Goal: Task Accomplishment & Management: Complete application form

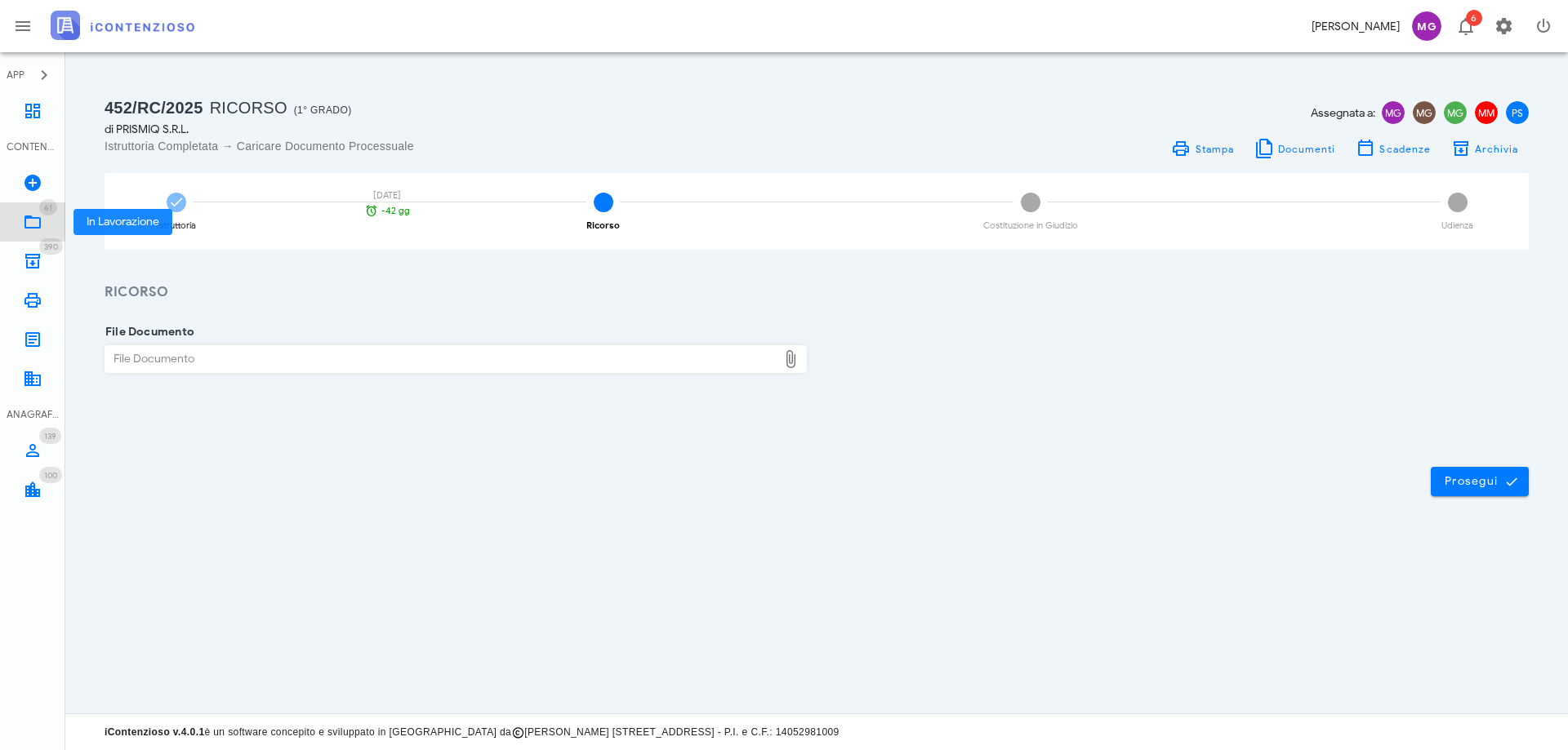
click at [41, 225] on icon at bounding box center [33, 222] width 20 height 20
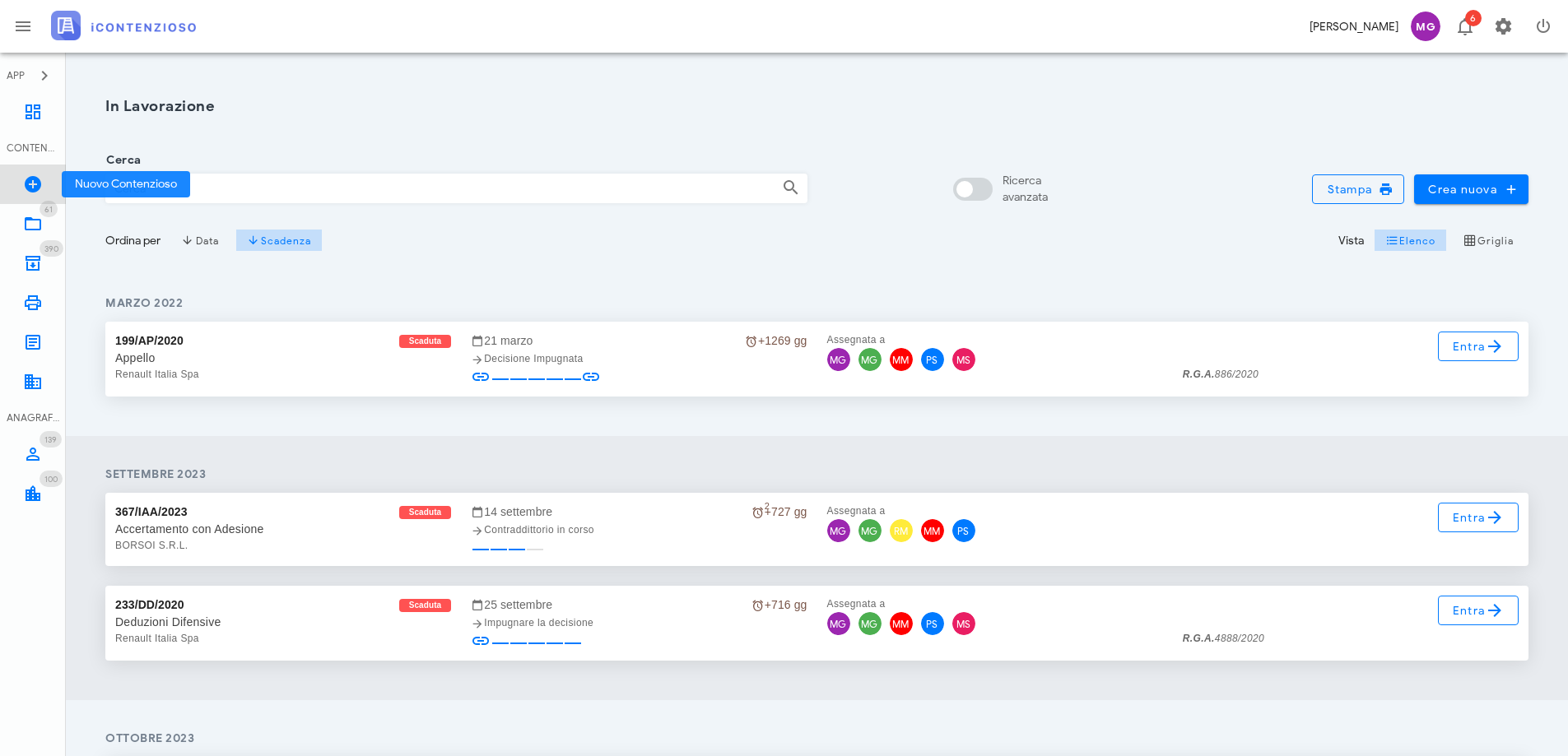
click at [26, 197] on link "Nuovo Contenzioso" at bounding box center [33, 184] width 66 height 40
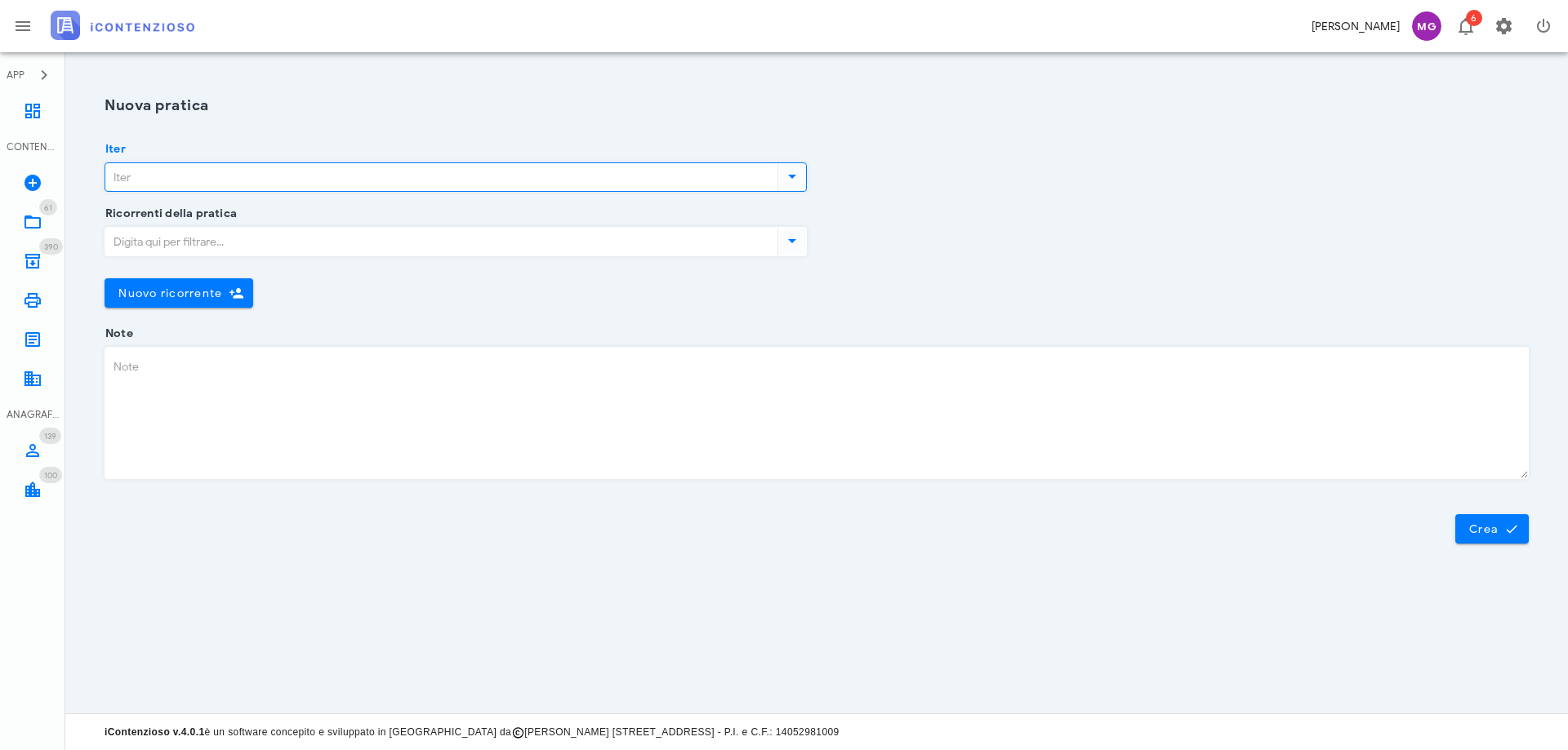
click at [424, 175] on input "Iter" at bounding box center [440, 177] width 669 height 28
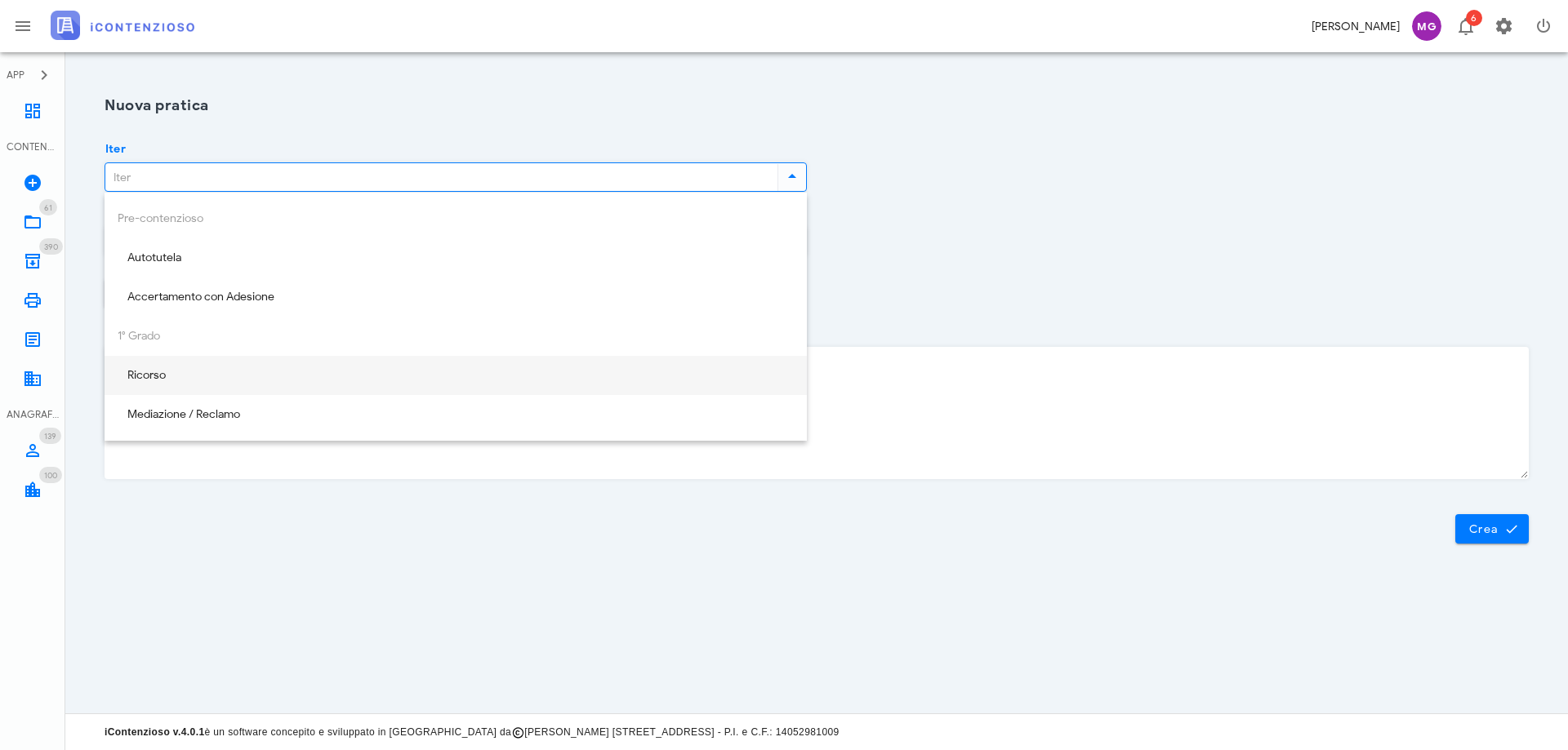
click at [362, 367] on div "Ricorso" at bounding box center [455, 375] width 676 height 33
type input "Ricorso"
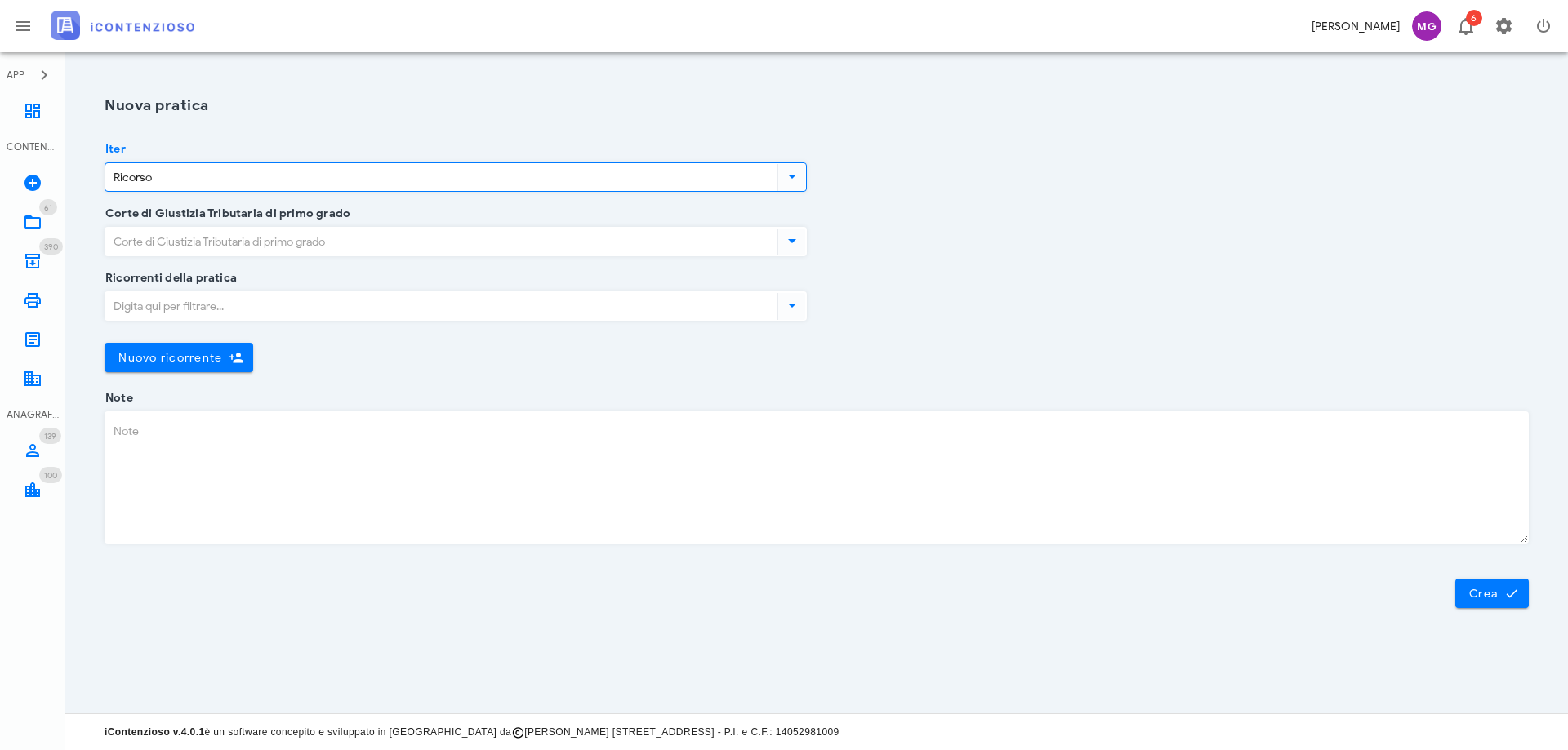
click at [344, 244] on input "Corte di Giustizia Tributaria di primo grado" at bounding box center [440, 241] width 669 height 28
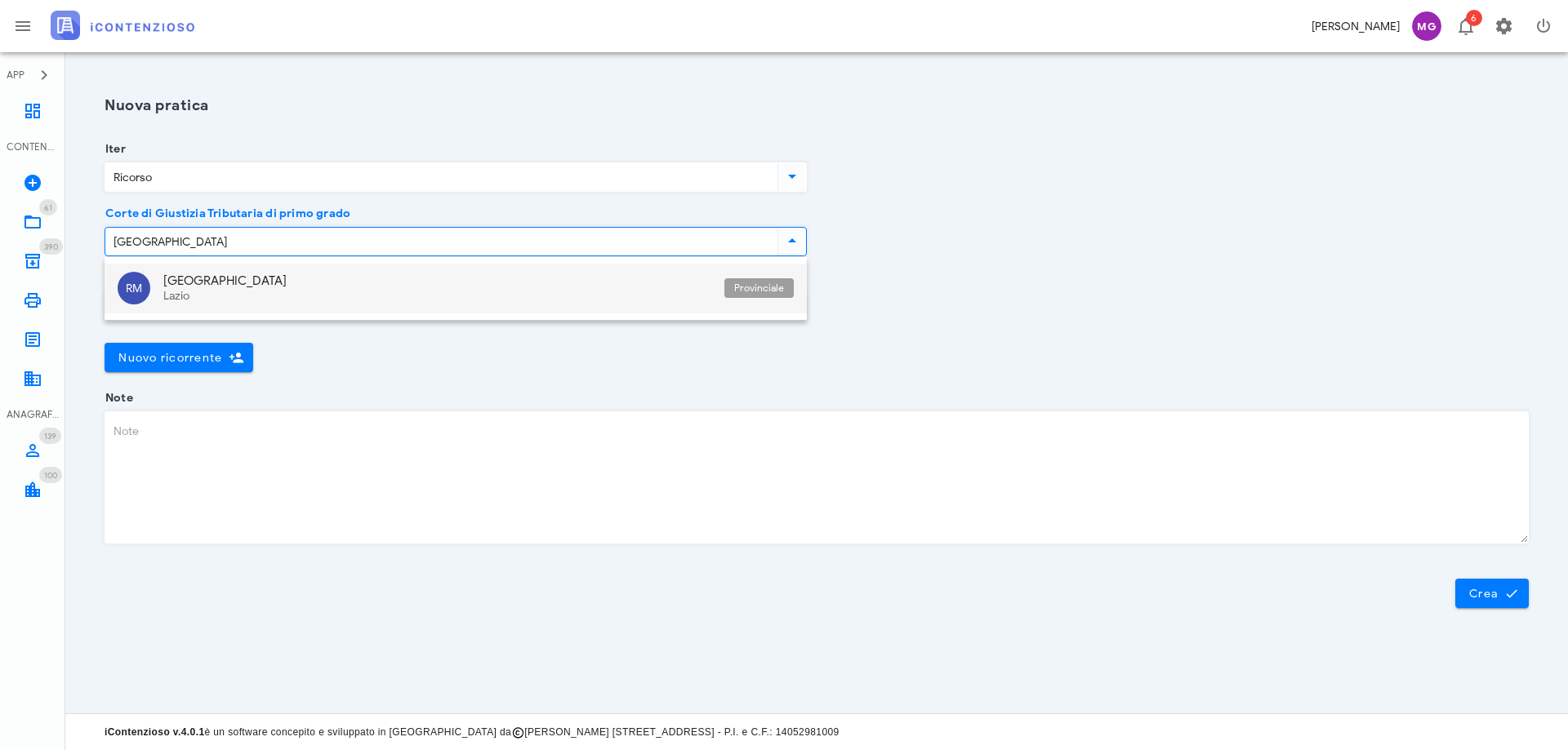
click at [349, 274] on div "Roma" at bounding box center [437, 280] width 548 height 14
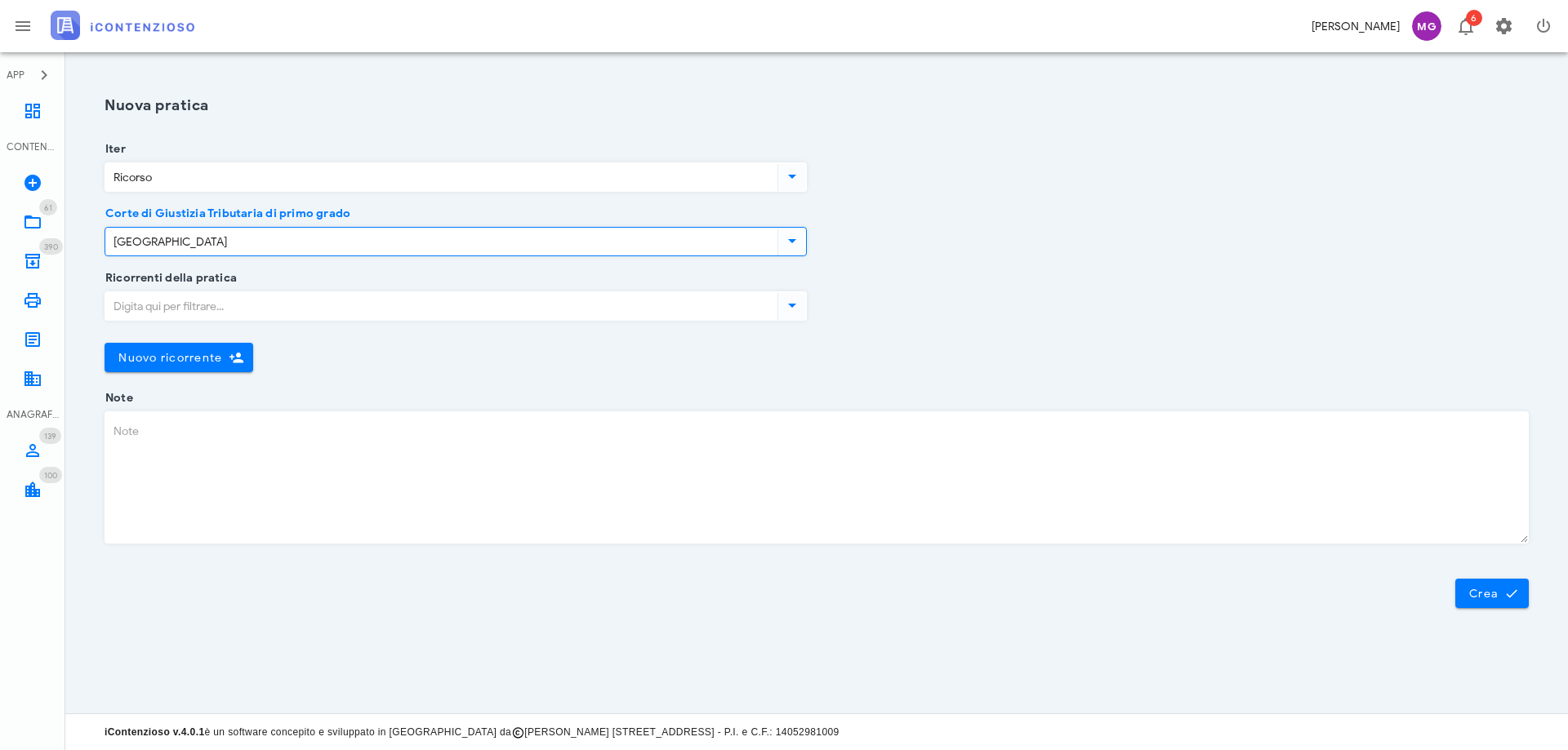
type input "Roma"
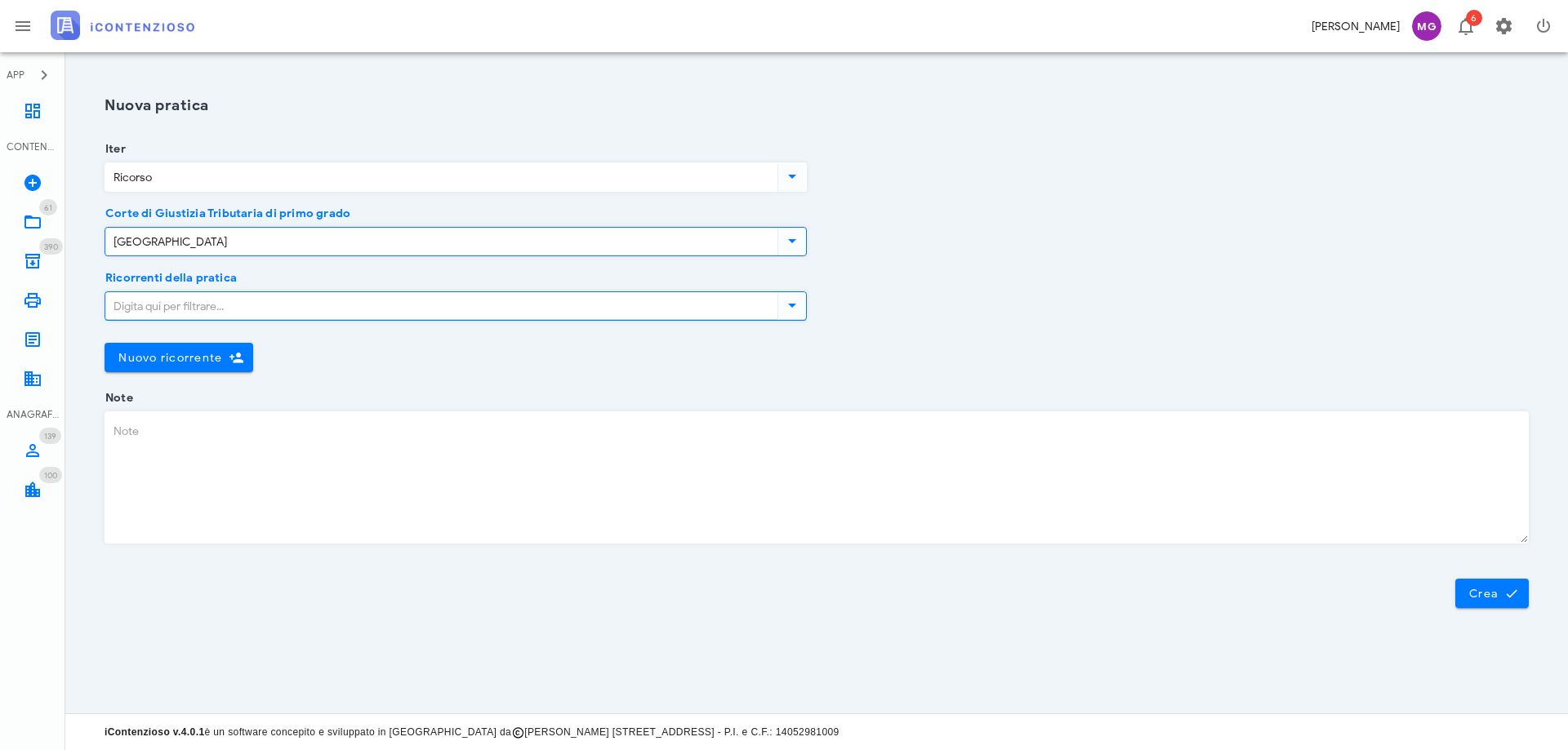
click at [368, 303] on input "Ricorrenti della pratica" at bounding box center [440, 306] width 669 height 28
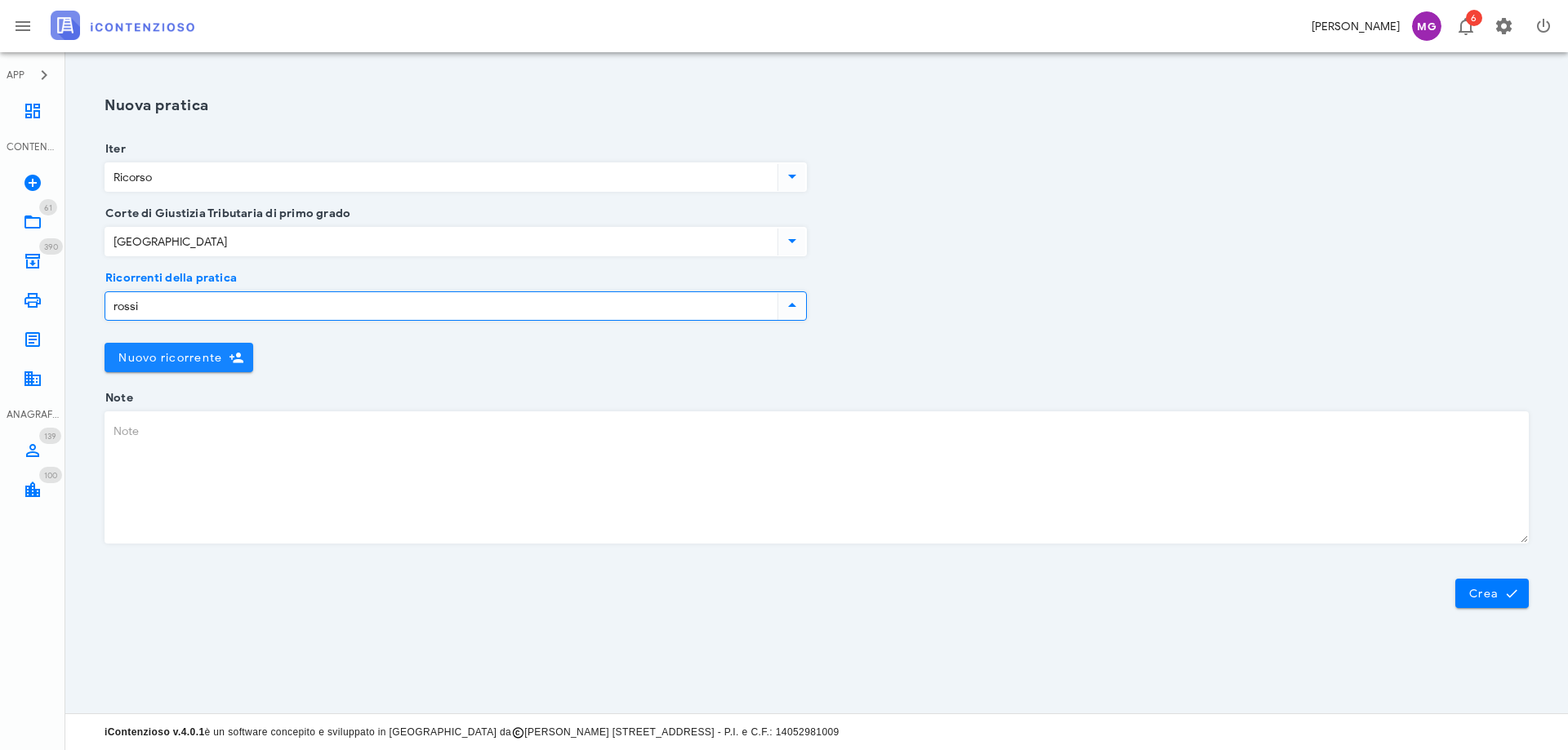
type input "rossi"
click at [200, 349] on button "Nuovo ricorrente" at bounding box center [179, 358] width 149 height 30
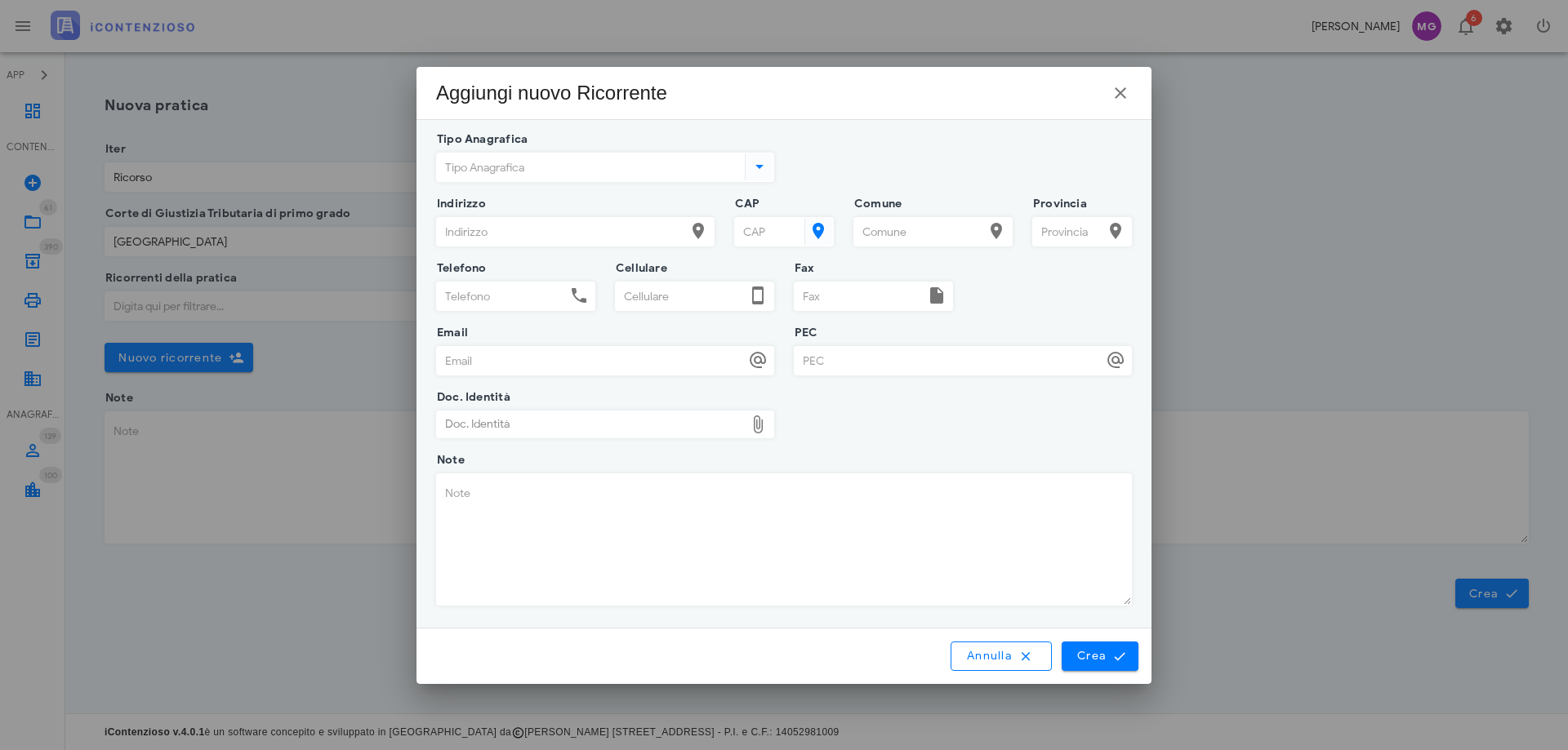
click at [755, 162] on icon at bounding box center [759, 167] width 20 height 20
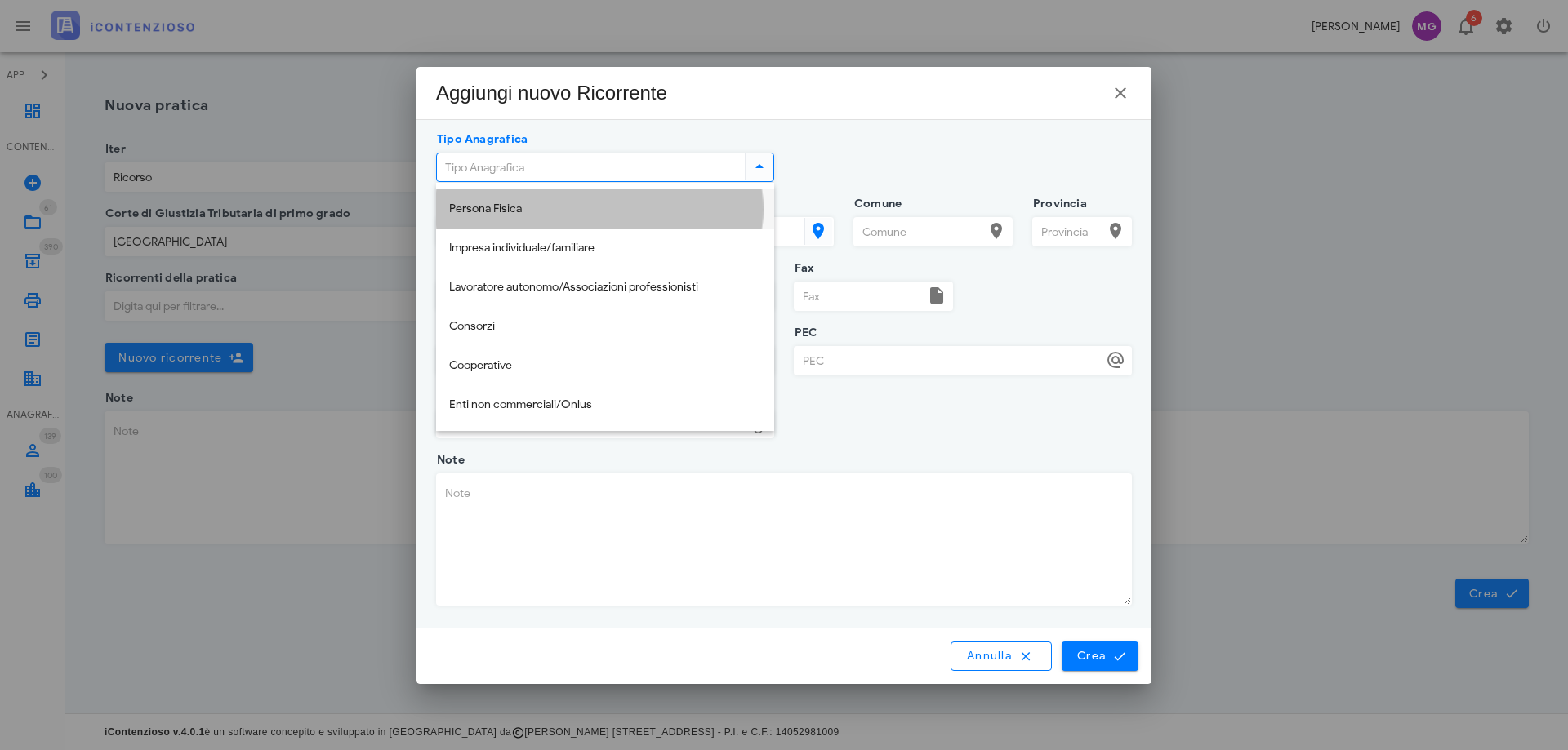
click at [678, 207] on div "Persona Fisica" at bounding box center [605, 209] width 312 height 13
type input "Persona Fisica"
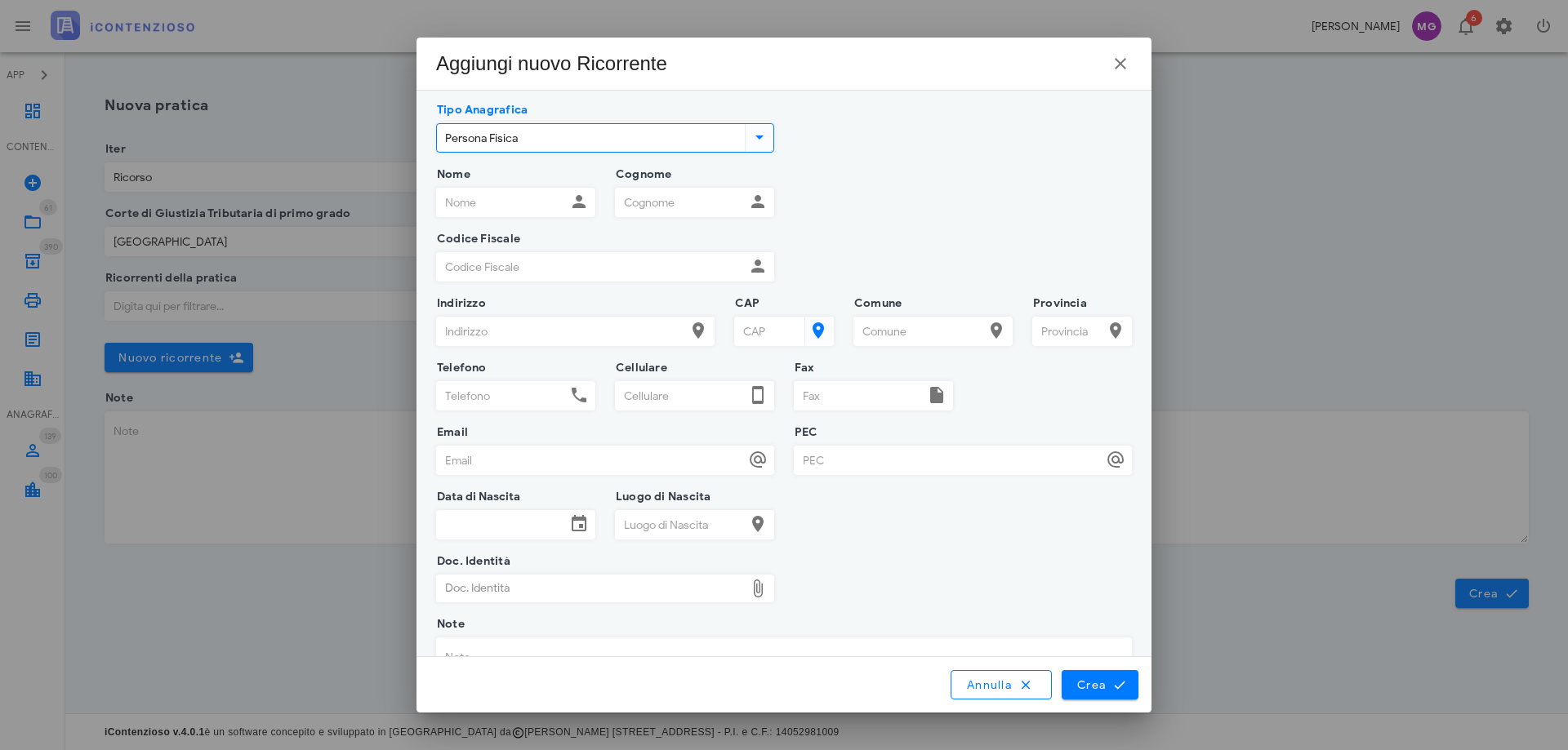
click at [491, 198] on input "Nome" at bounding box center [501, 202] width 129 height 28
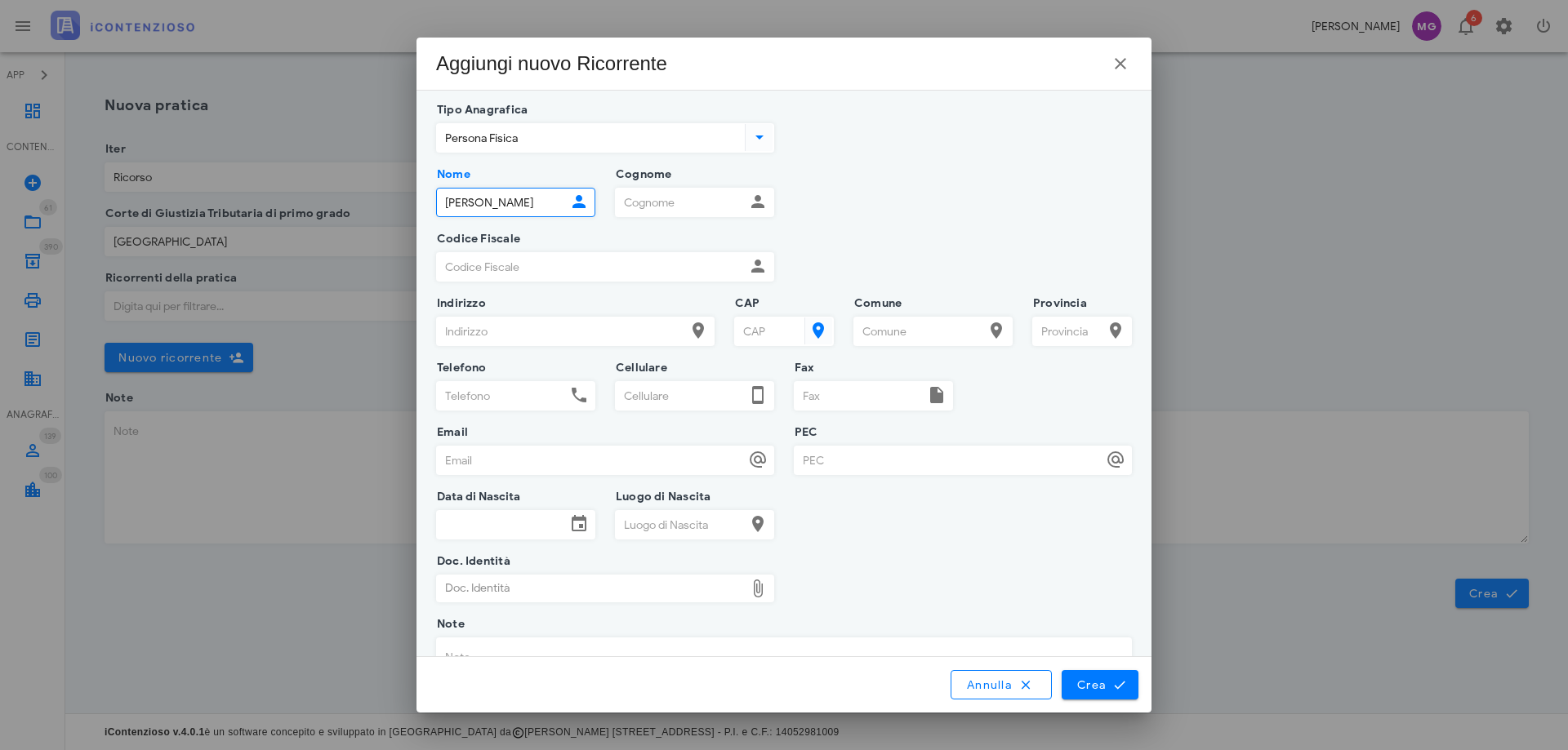
type input "Roberta"
type input "Rossi"
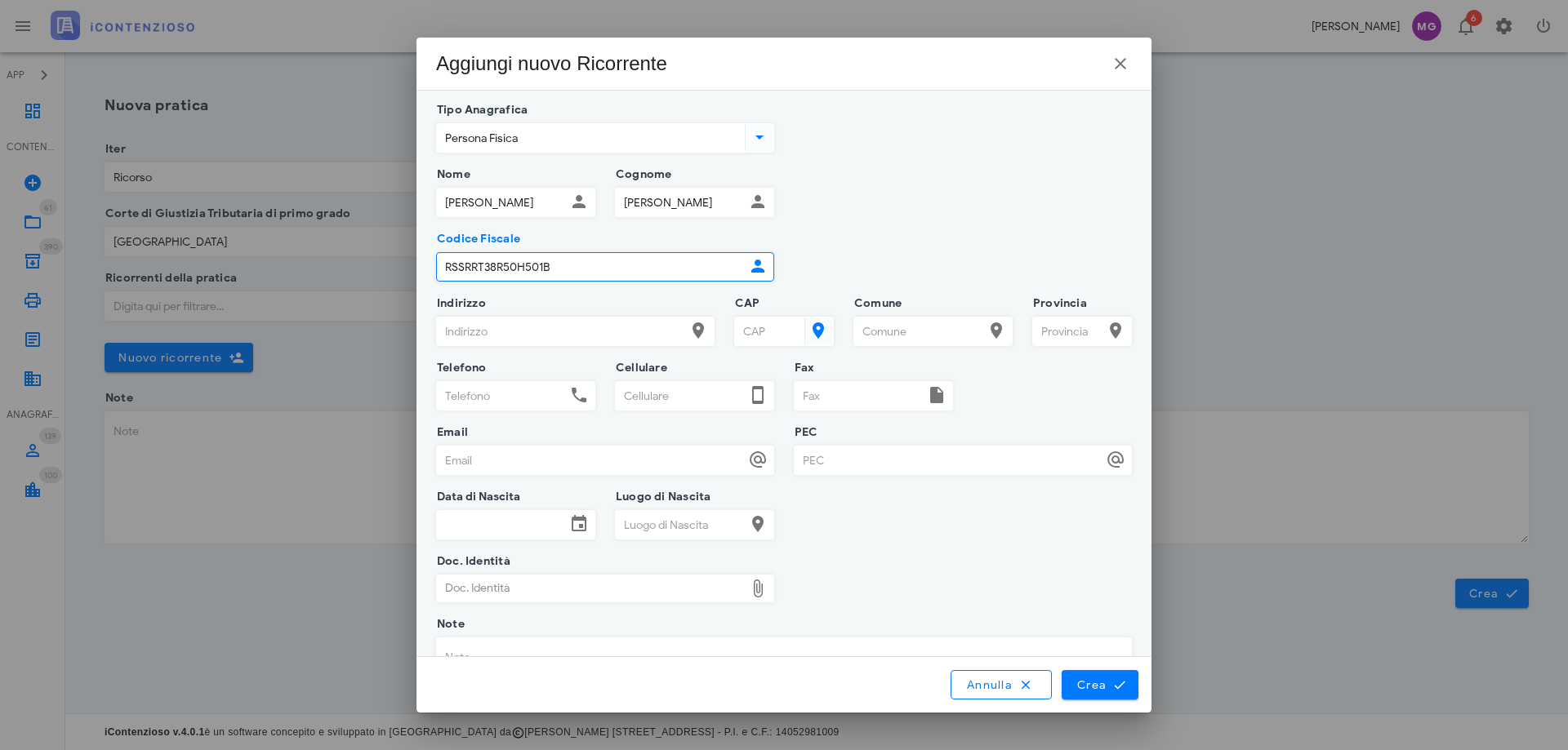
type input "RSSRRT38R50H501B"
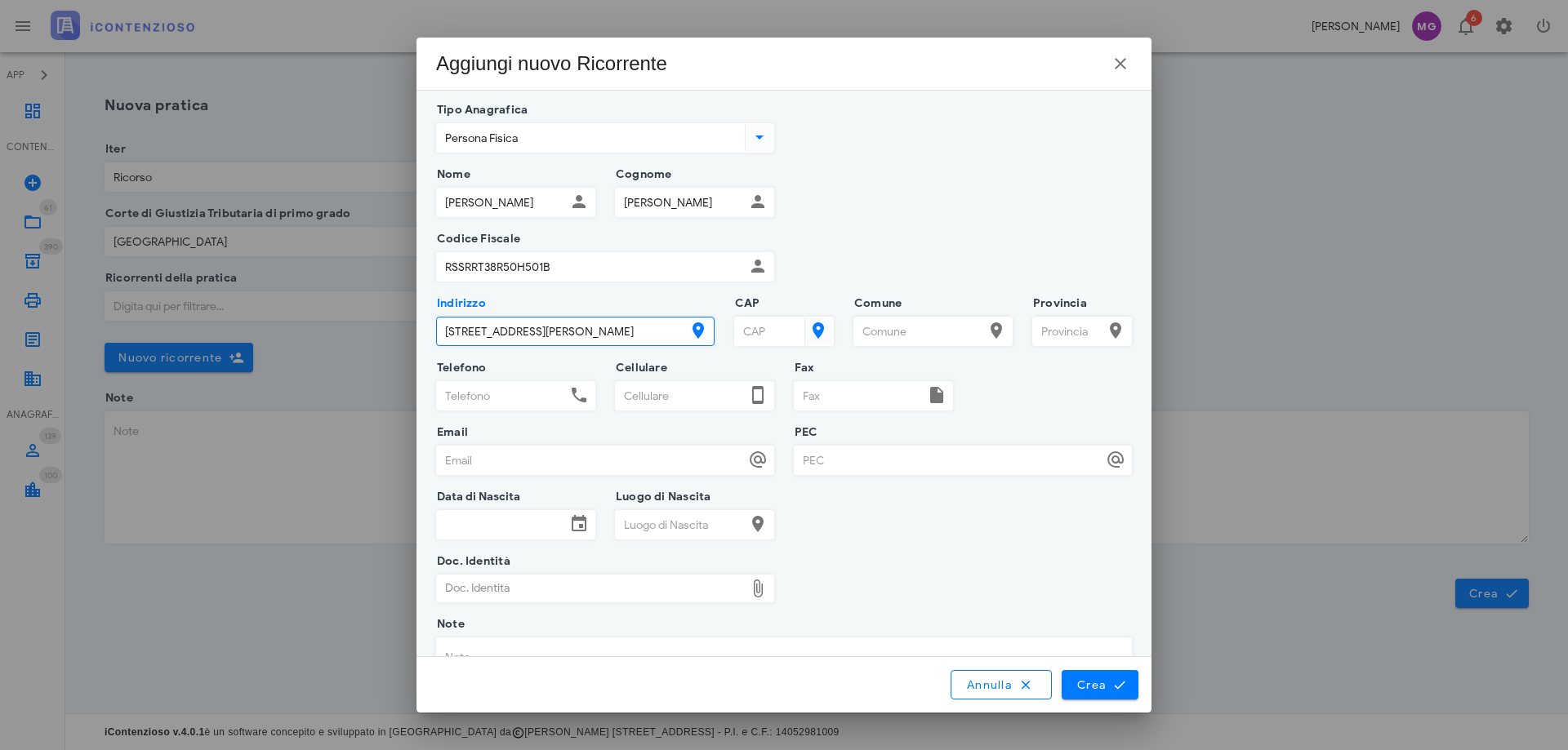
type input "Via Nostra Signora di Lourdes 87"
type input "00167"
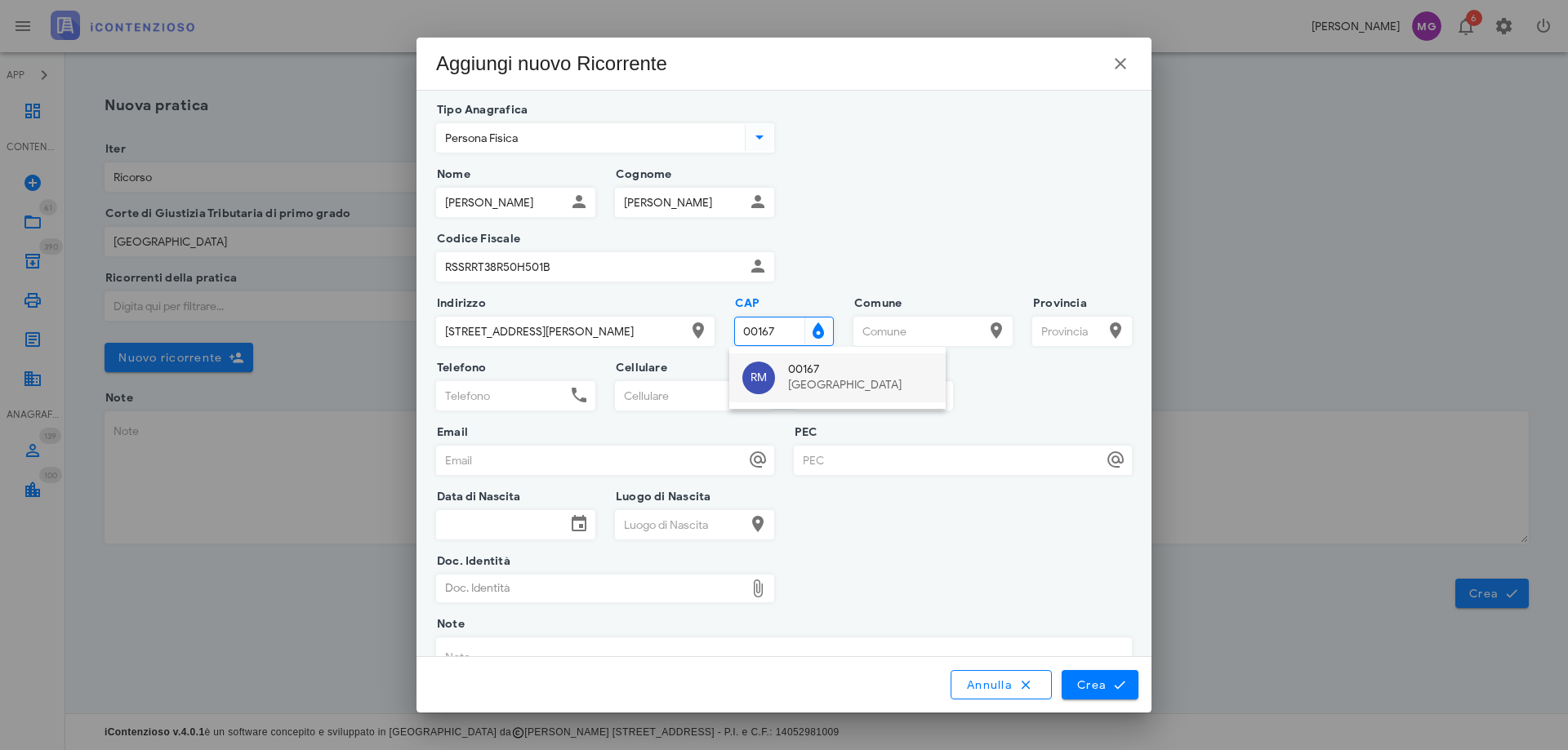
click at [810, 370] on div "00167" at bounding box center [860, 369] width 144 height 13
type input "Roma"
type input "RM"
type input "00167"
click at [1079, 685] on span "Crea" at bounding box center [1100, 685] width 48 height 14
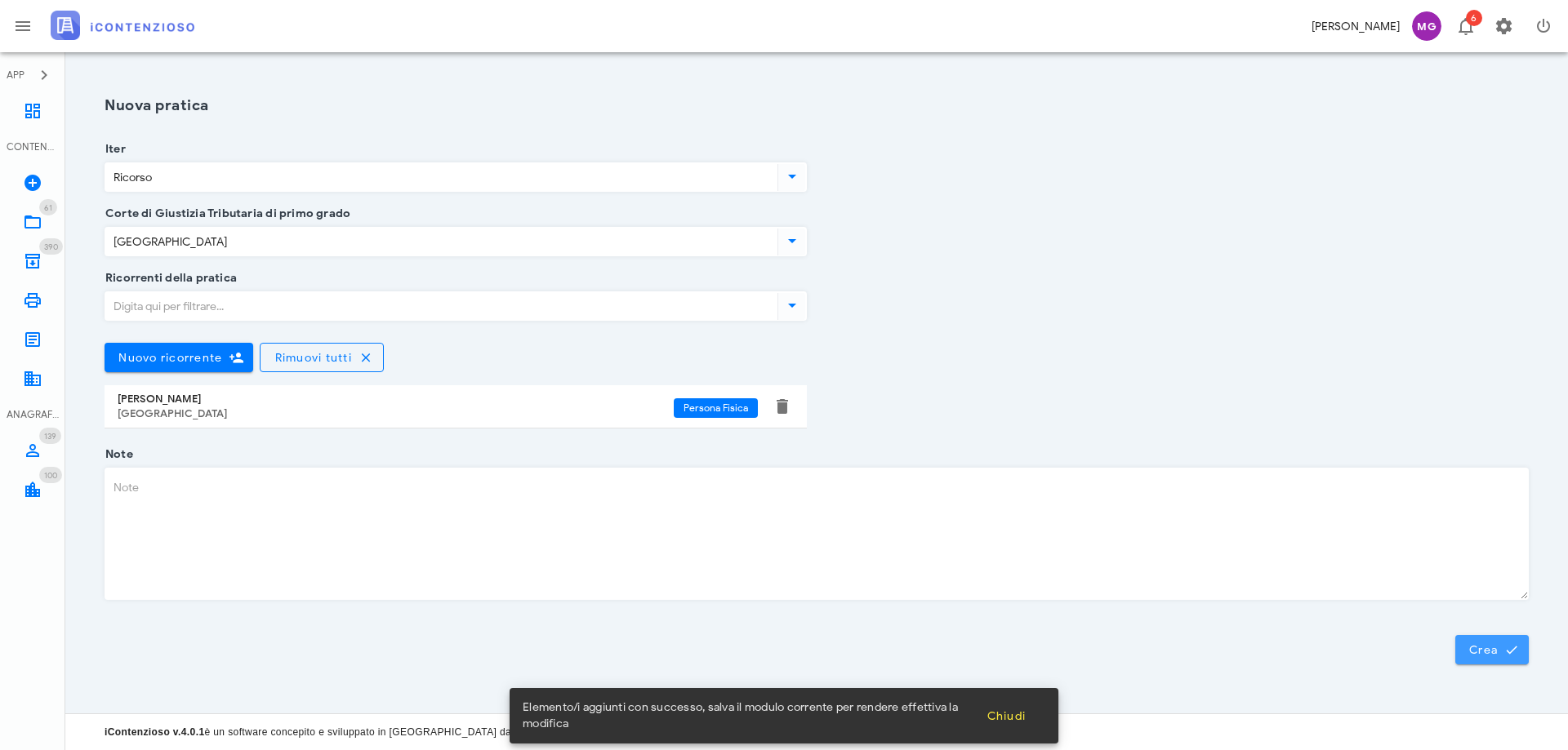
click at [1487, 651] on span "Crea" at bounding box center [1492, 650] width 48 height 14
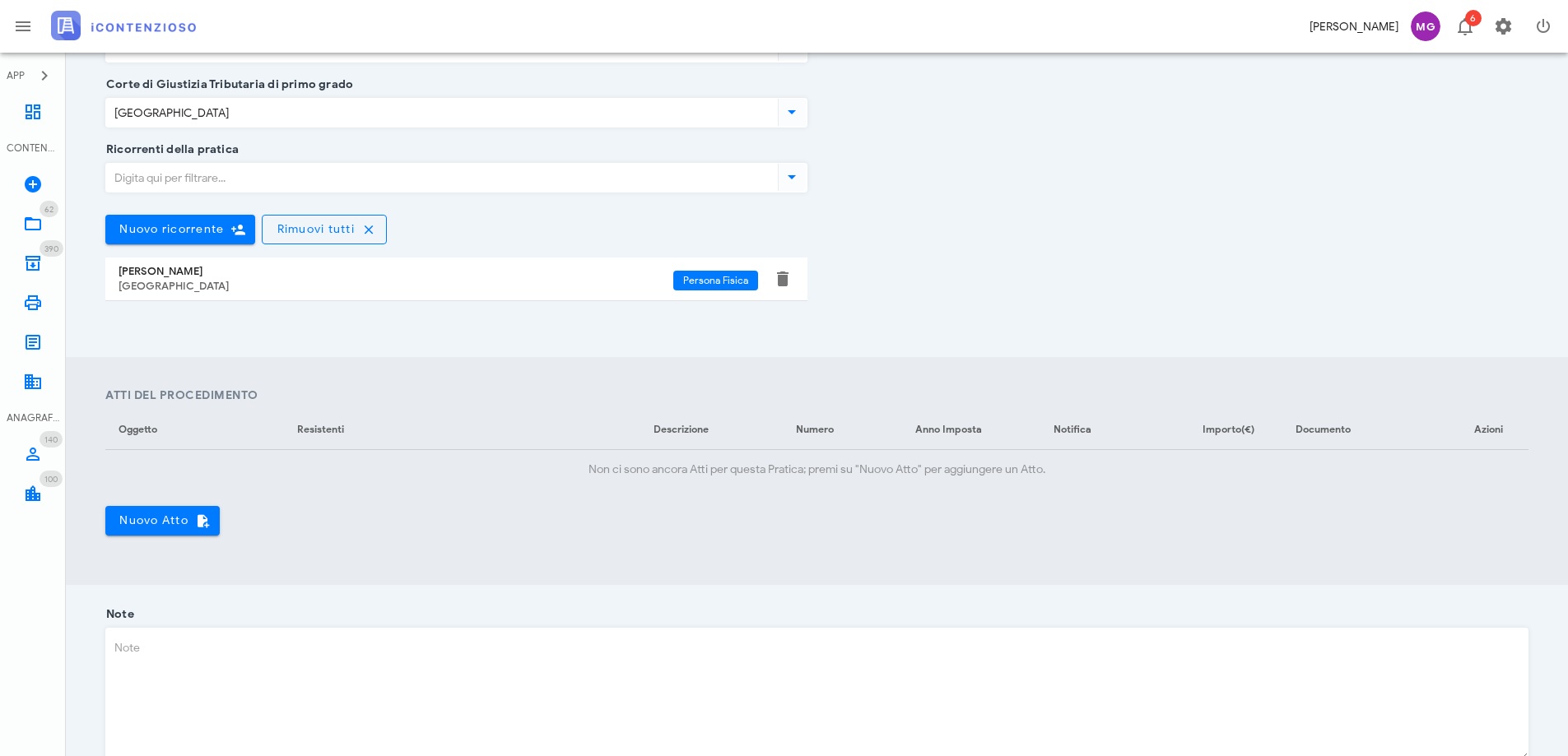
scroll to position [329, 0]
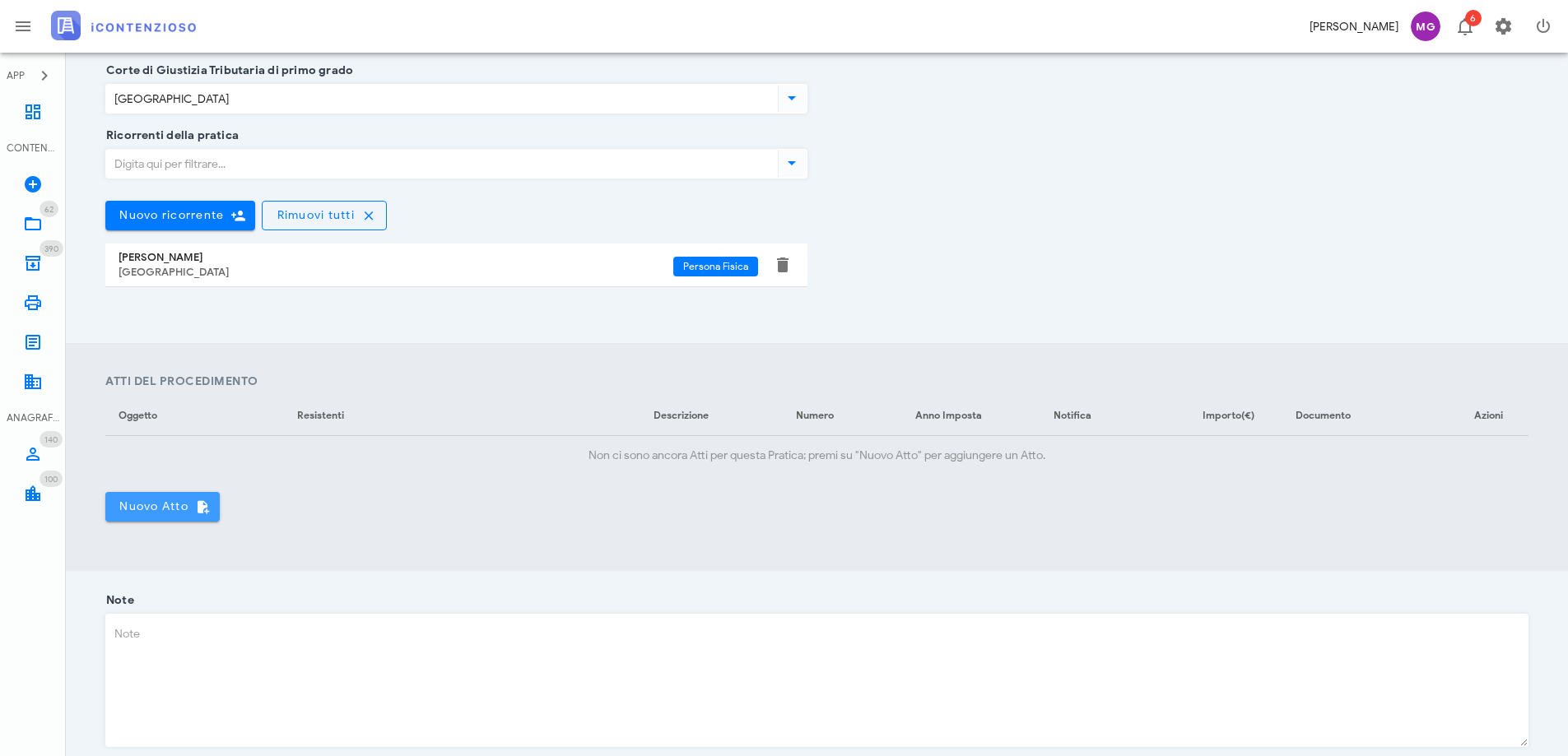
click at [163, 510] on span "Nuovo Atto" at bounding box center [162, 507] width 88 height 14
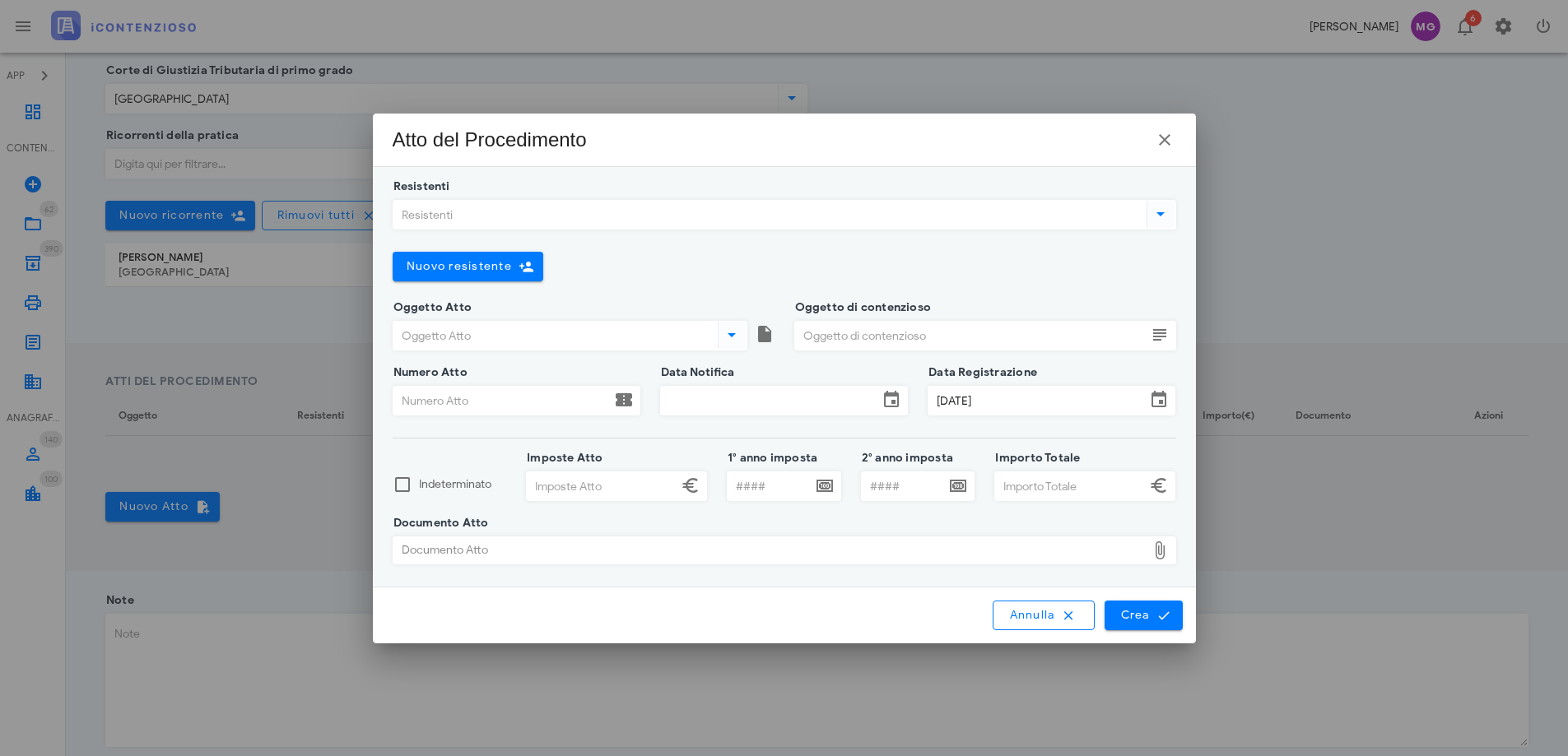
click at [461, 219] on input "Resistenti" at bounding box center [768, 214] width 750 height 28
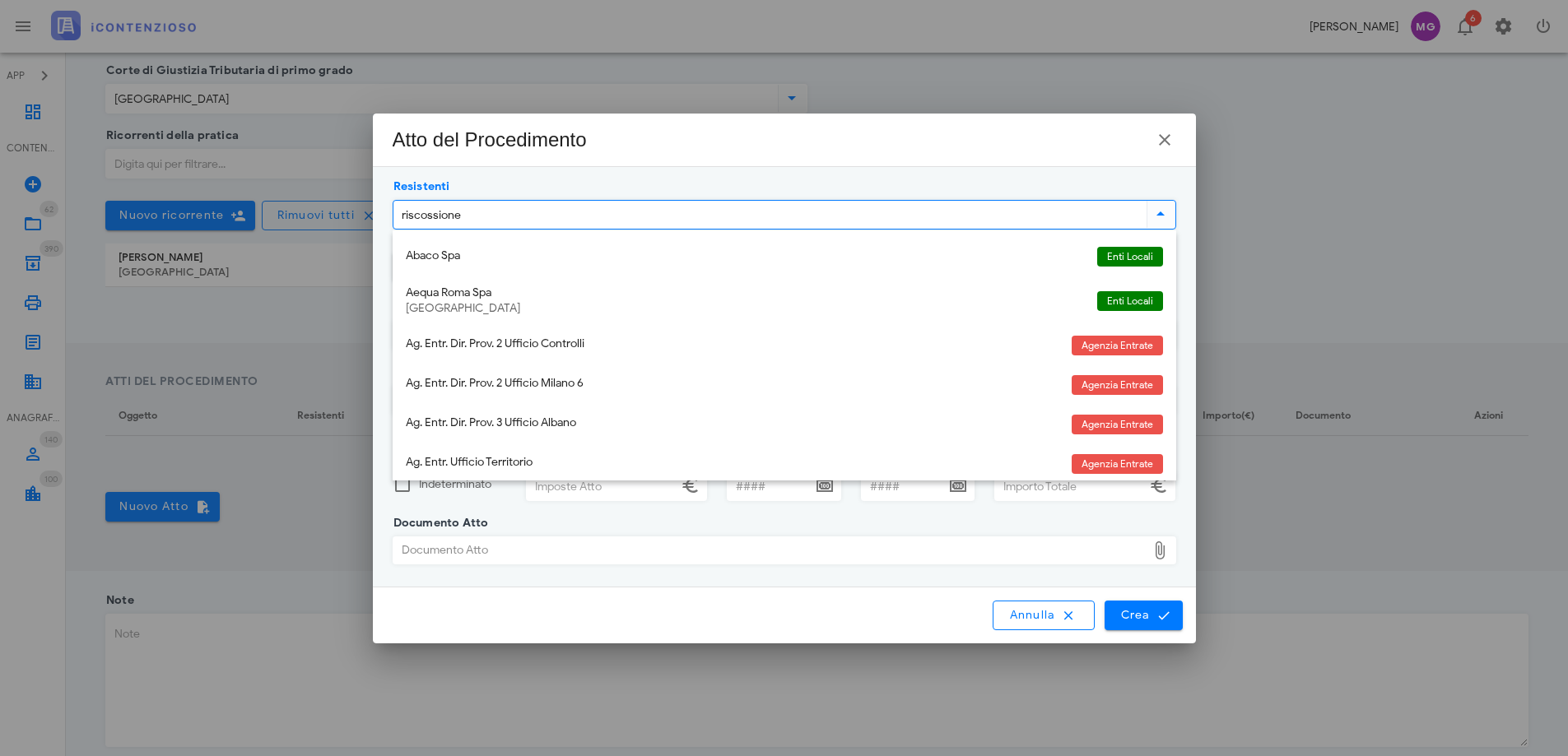
type input "riscossione"
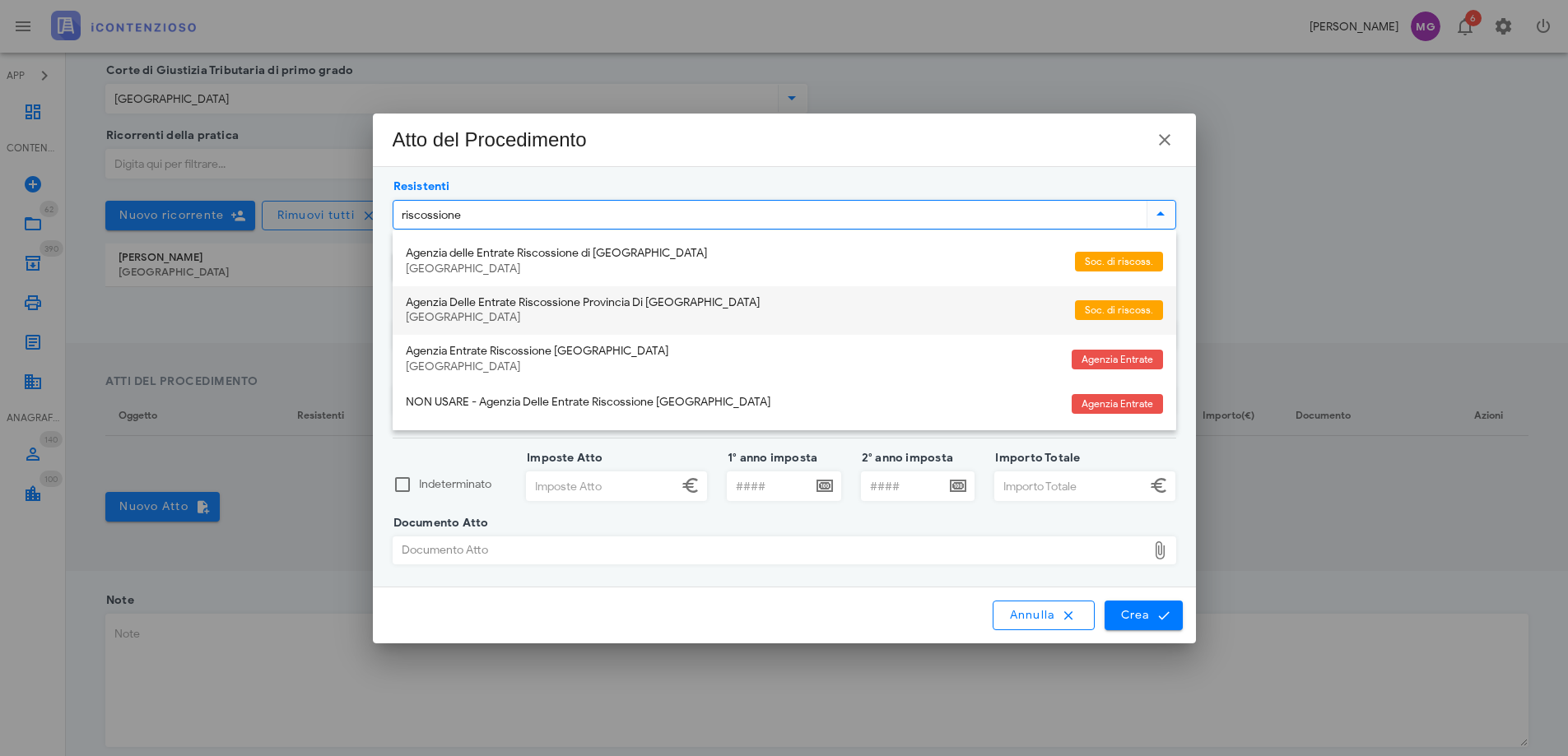
click at [500, 317] on div "Roma" at bounding box center [734, 317] width 656 height 14
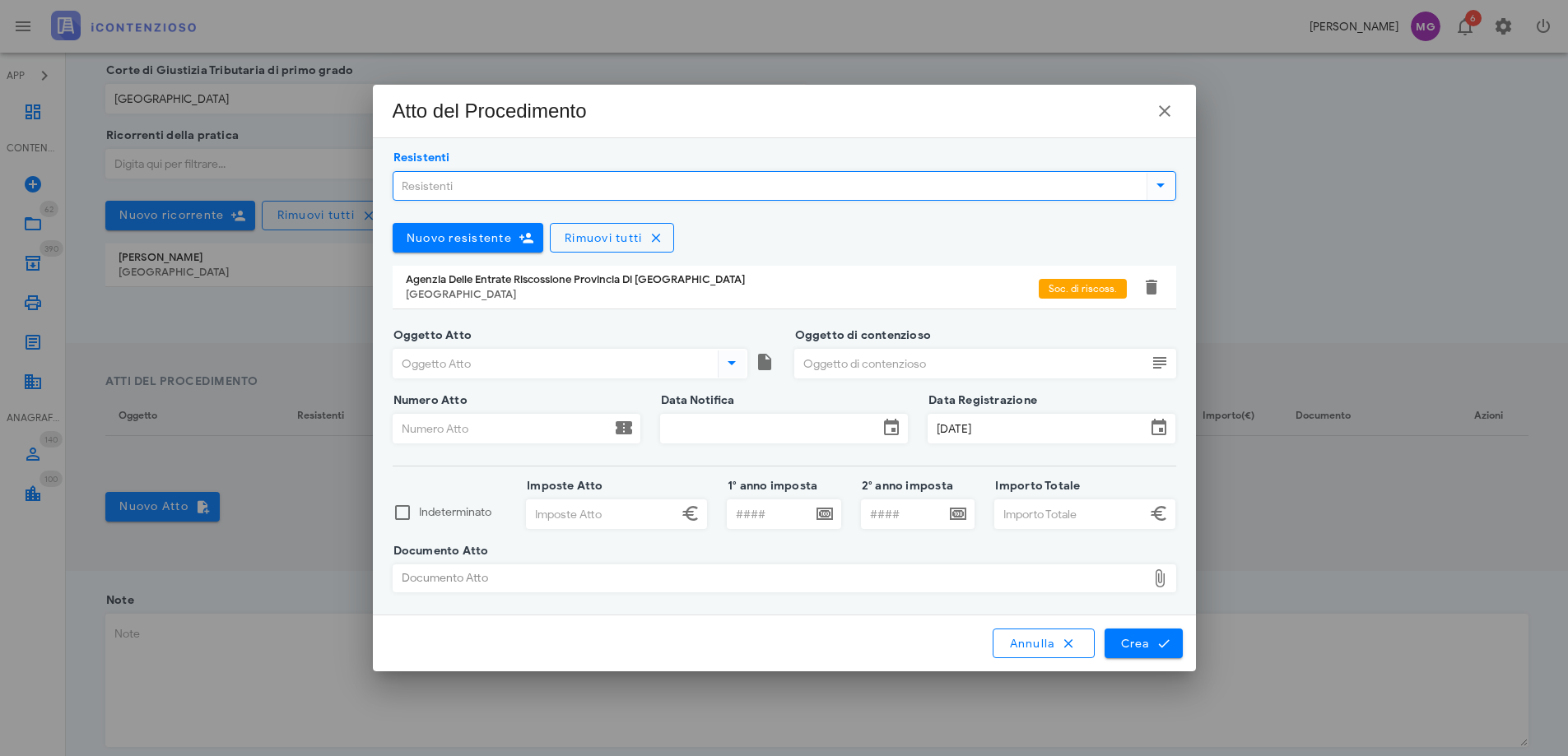
click at [529, 358] on input "Oggetto Atto" at bounding box center [553, 363] width 321 height 28
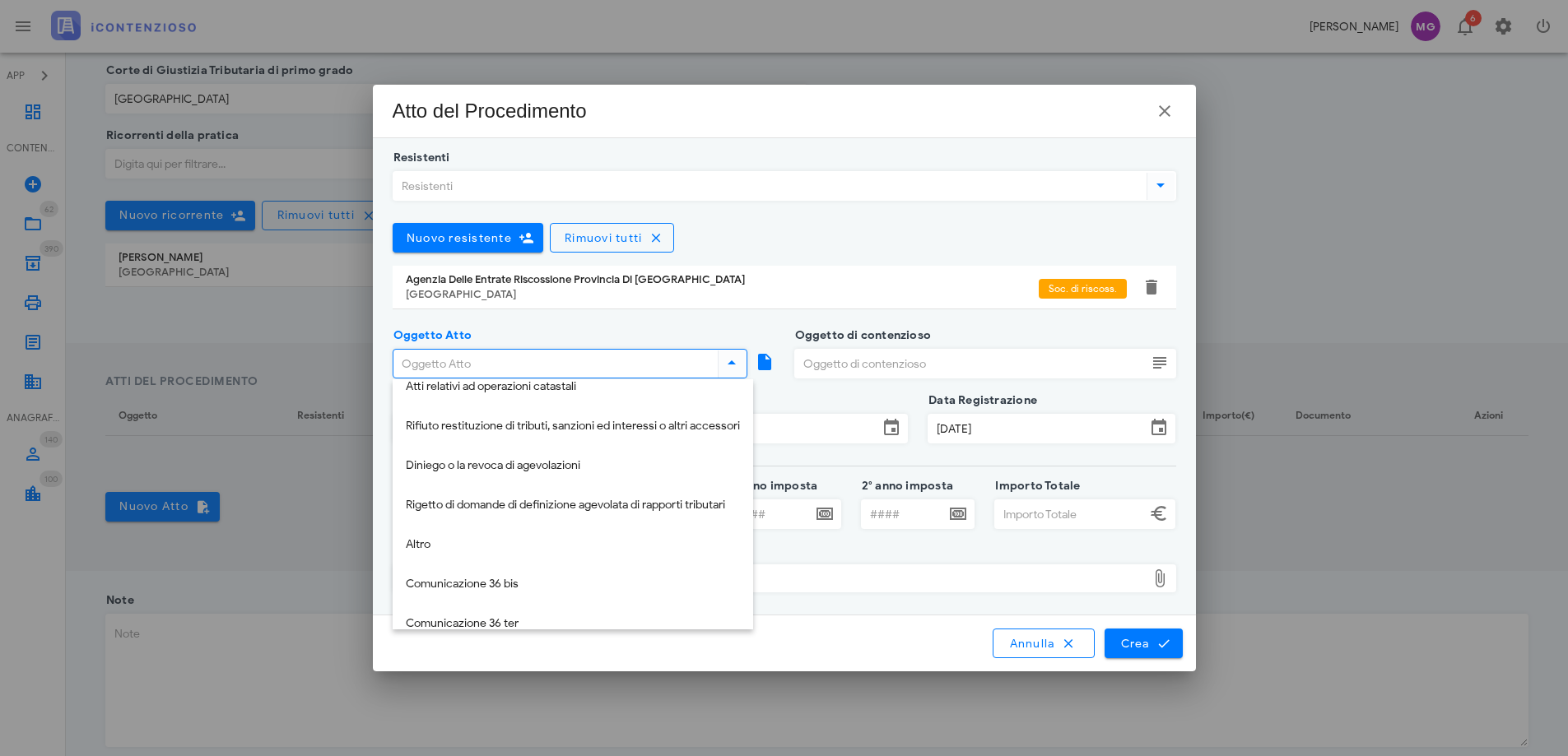
scroll to position [273, 0]
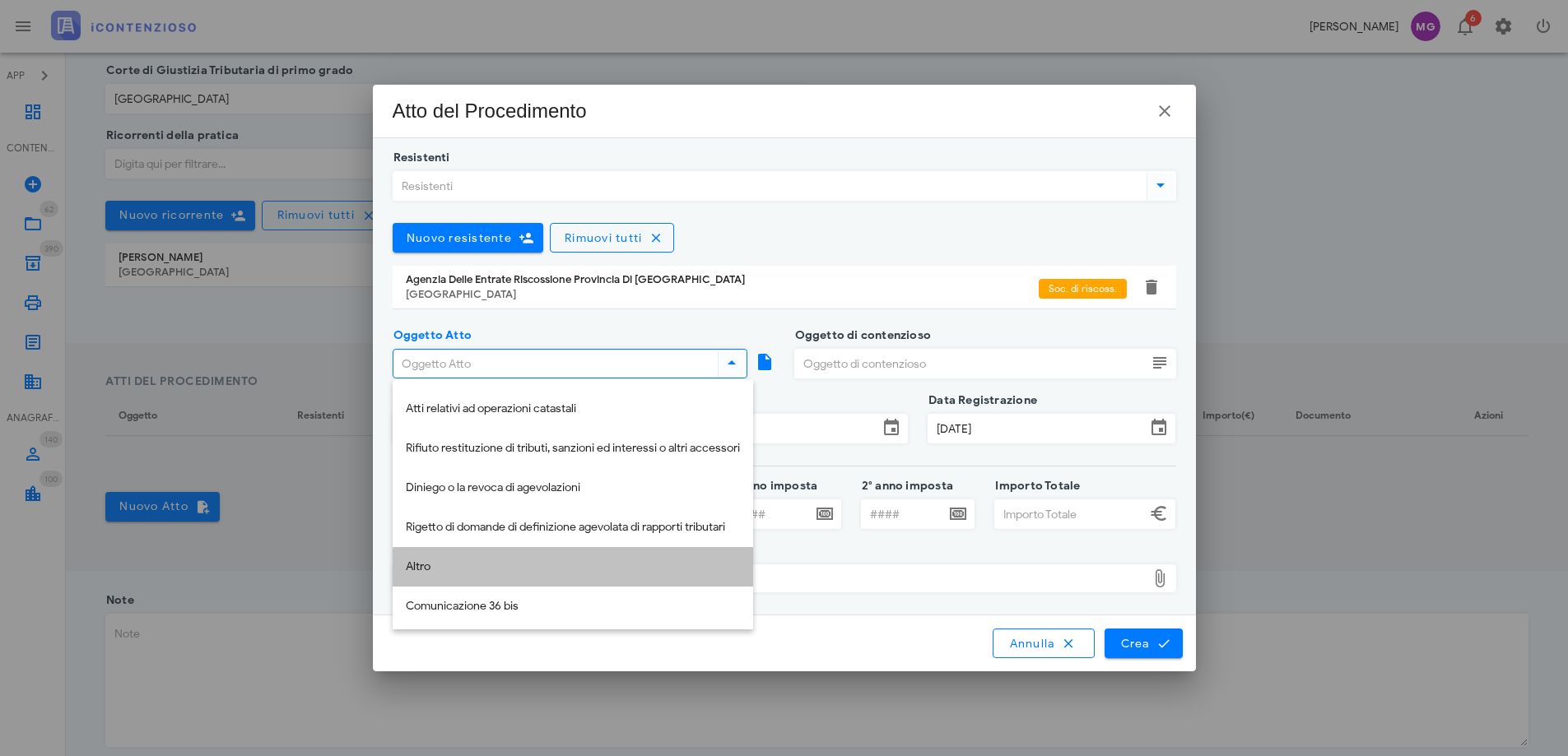
click at [530, 574] on div "Altro" at bounding box center [573, 566] width 334 height 14
type input "Altro"
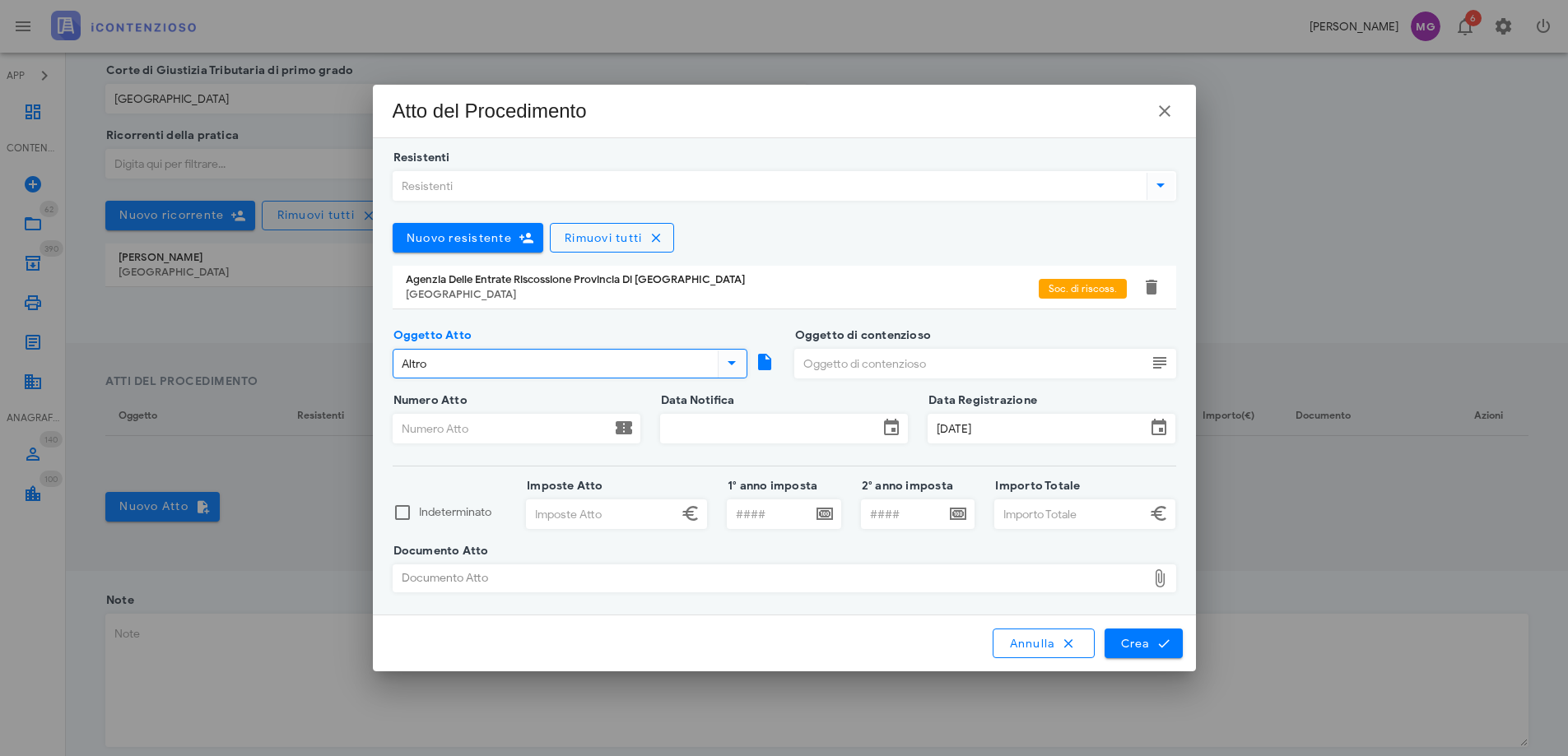
click at [796, 374] on input "Oggetto di contenzioso" at bounding box center [971, 363] width 352 height 28
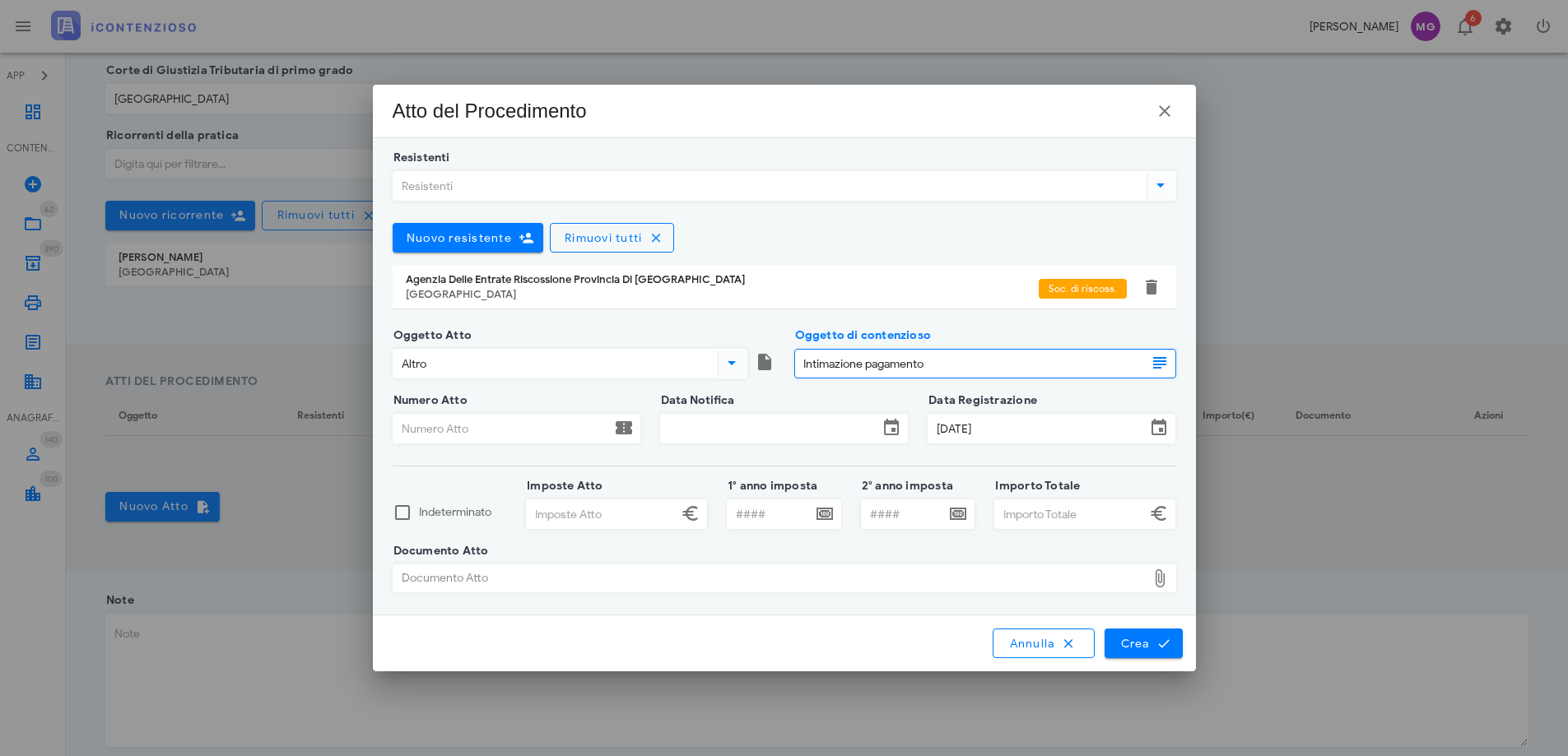
type input "Intimazione pagamento"
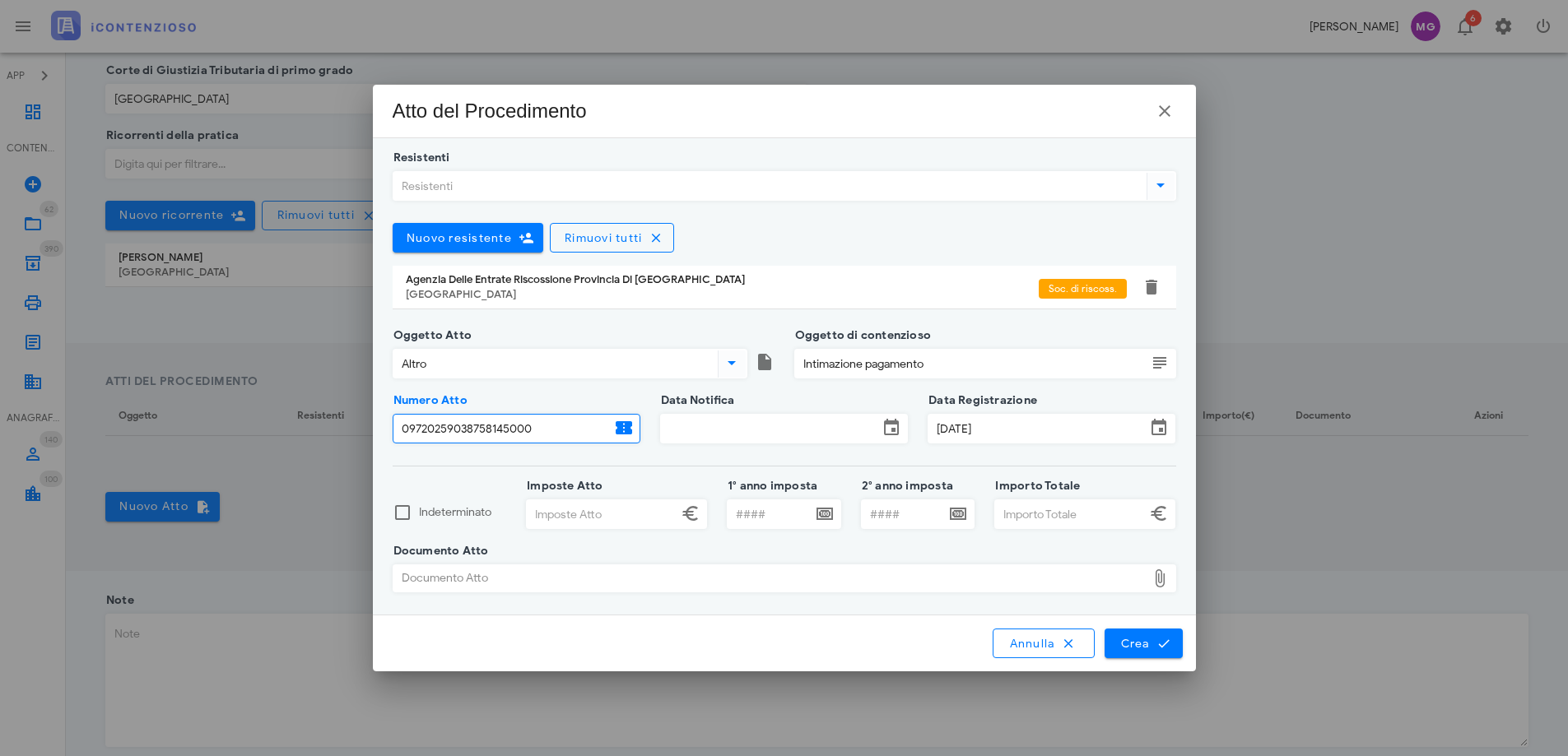
type input "09720259038758145000"
click at [807, 434] on input "Data Notifica" at bounding box center [770, 428] width 218 height 28
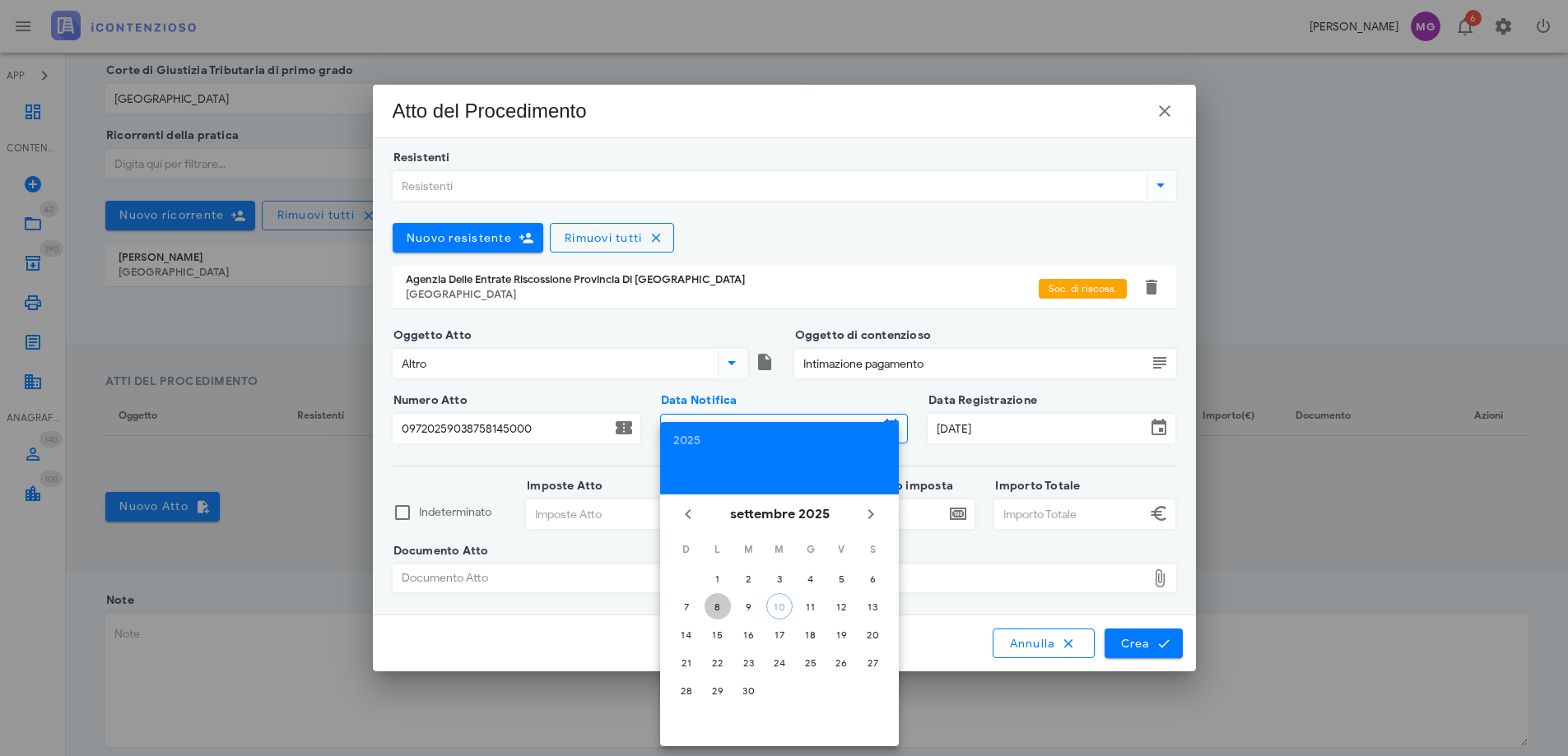
click at [712, 605] on div "8" at bounding box center [718, 607] width 26 height 13
type input "08/09/2025"
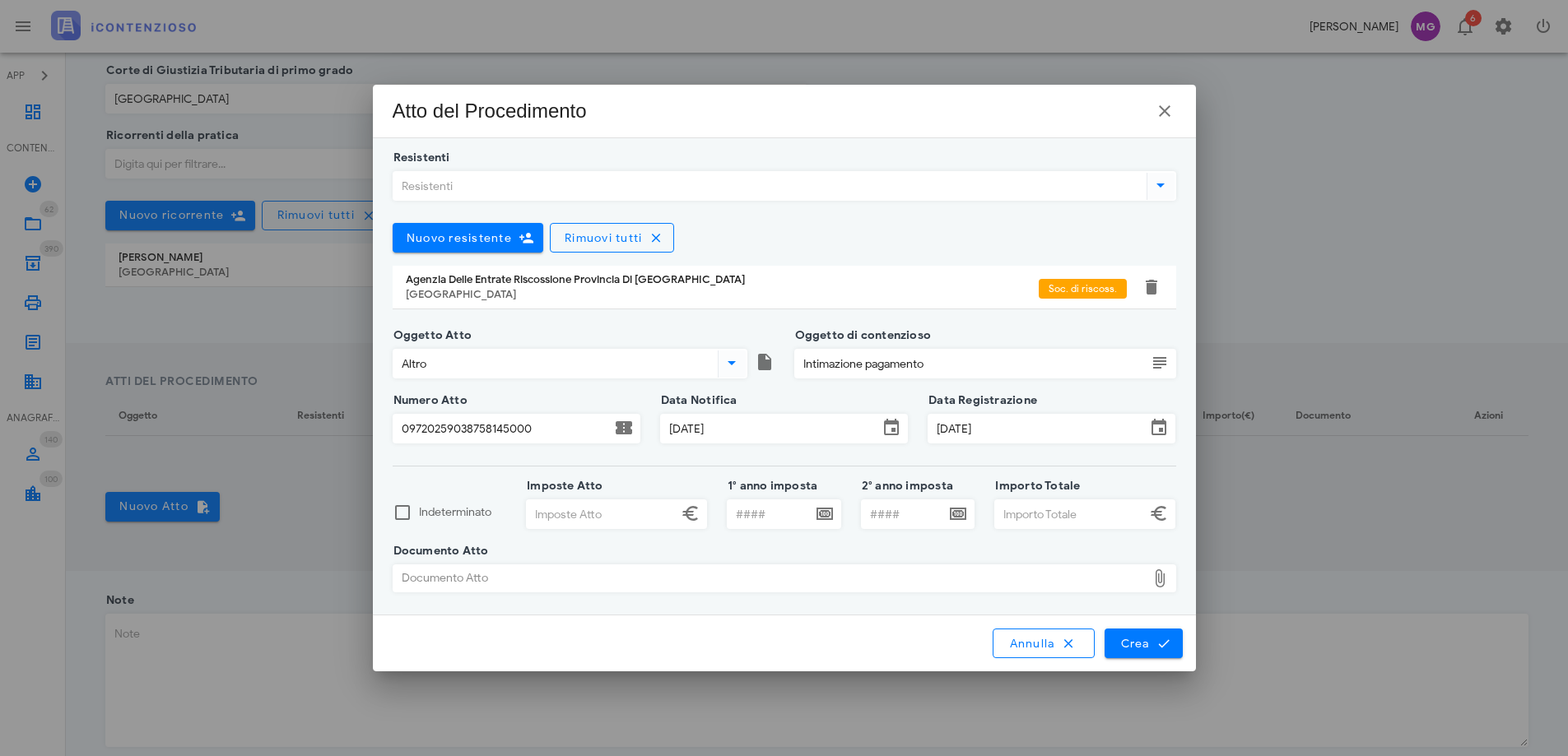
click at [614, 513] on input "Imposte Atto" at bounding box center [602, 514] width 151 height 28
type input "2"
type input "5.297,75"
type input "2010"
type input "2013"
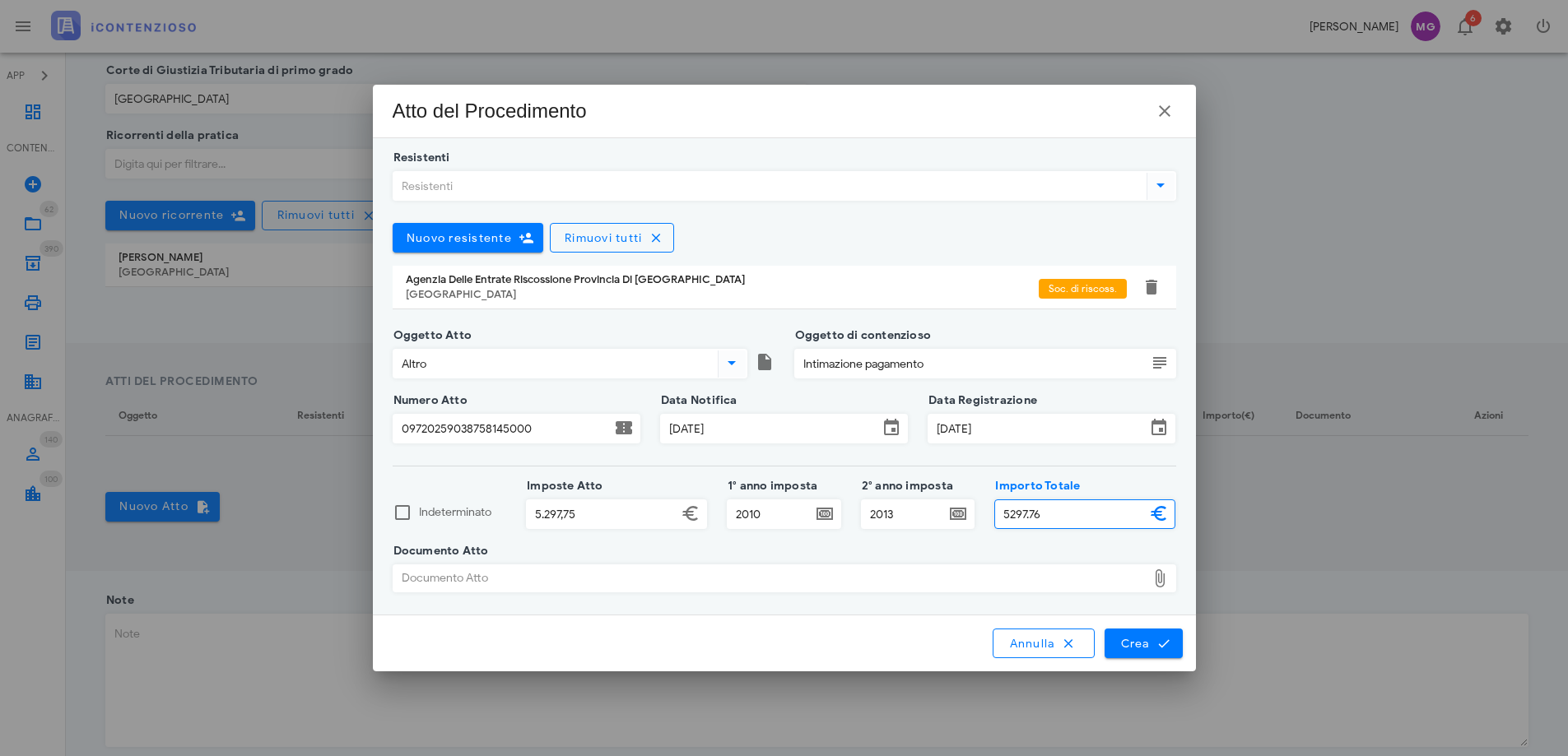
click at [556, 574] on div "Documento Atto" at bounding box center [770, 578] width 754 height 26
type input "5.297,76"
type input "C:\fakepath\..docx"
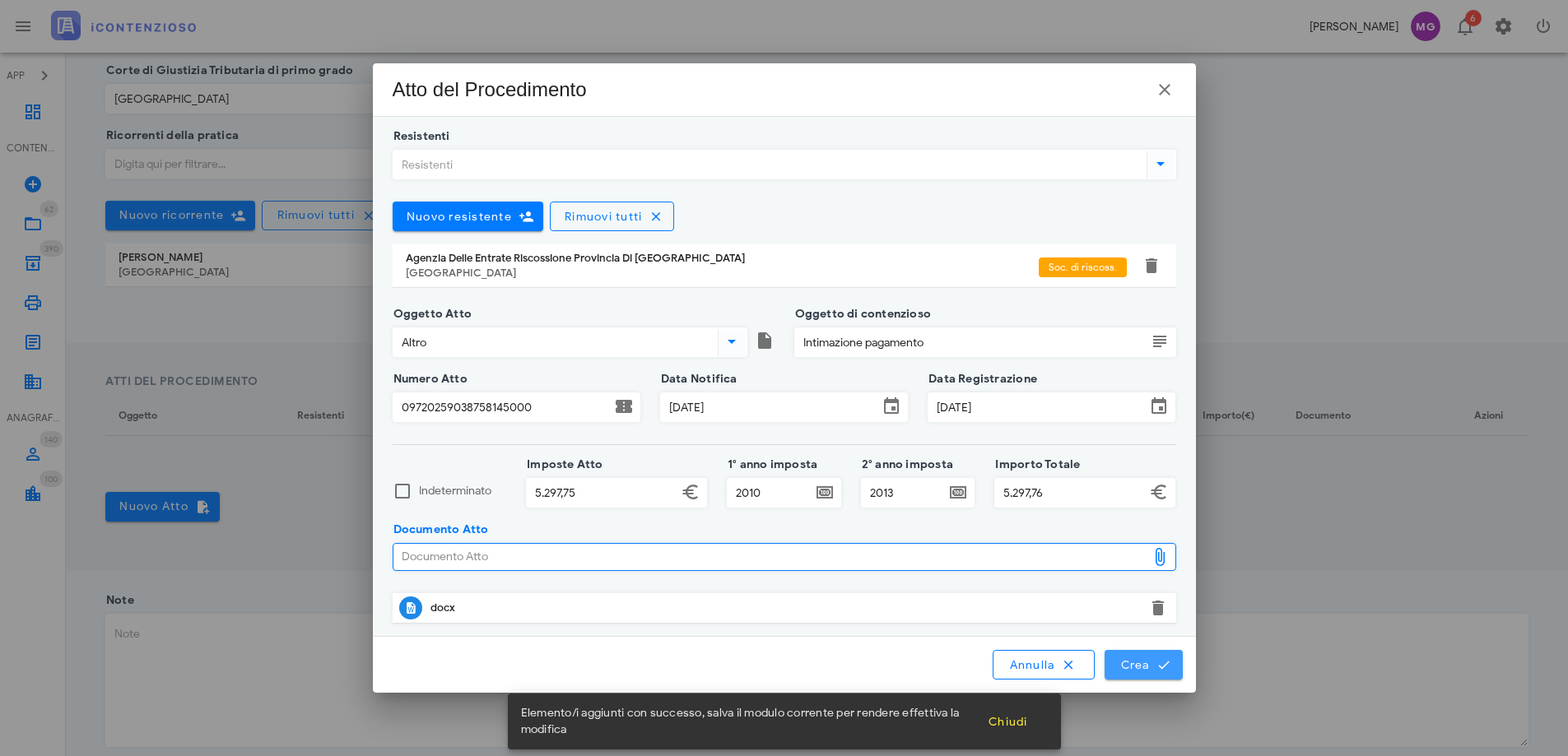
click at [1120, 669] on span "Crea" at bounding box center [1143, 665] width 48 height 14
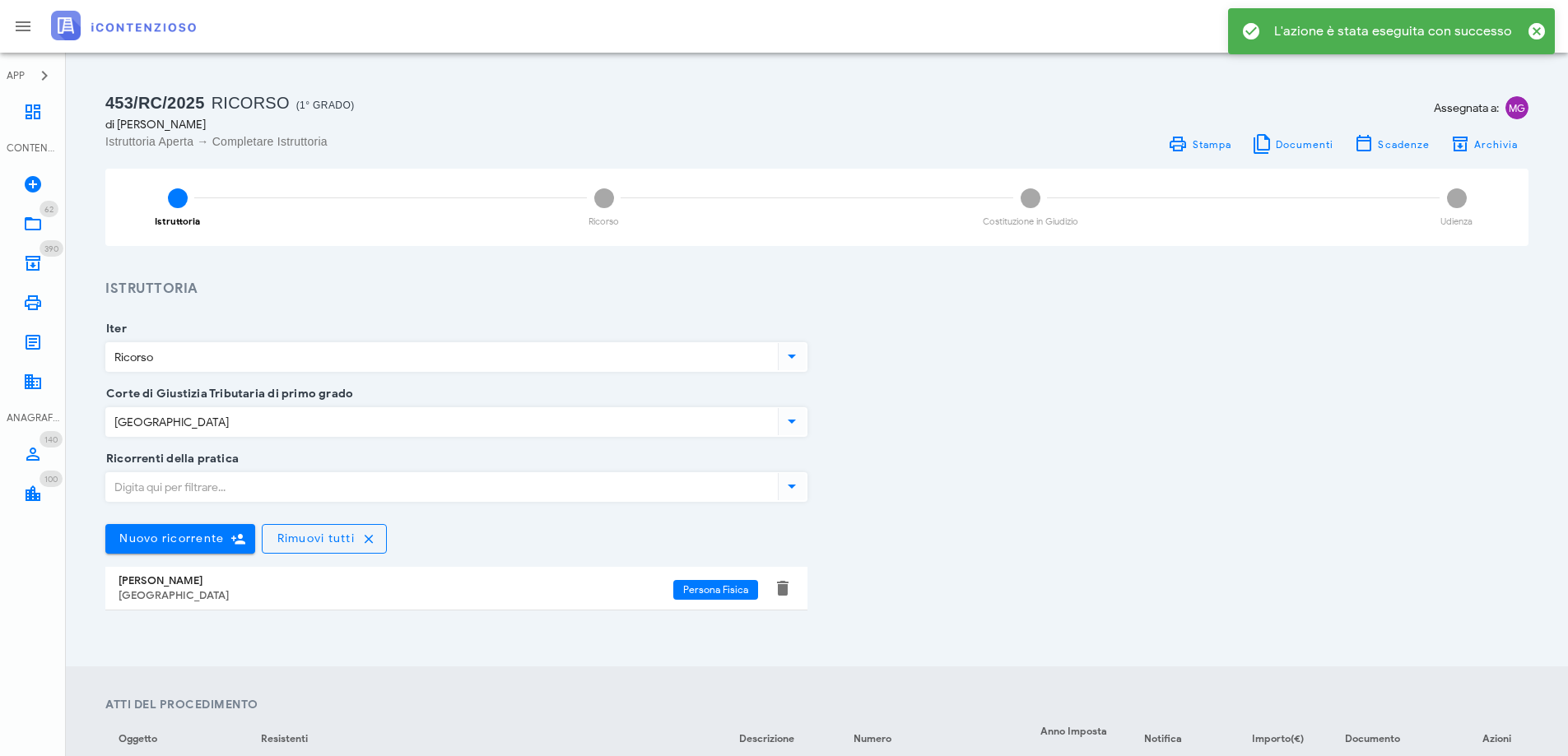
scroll to position [0, 0]
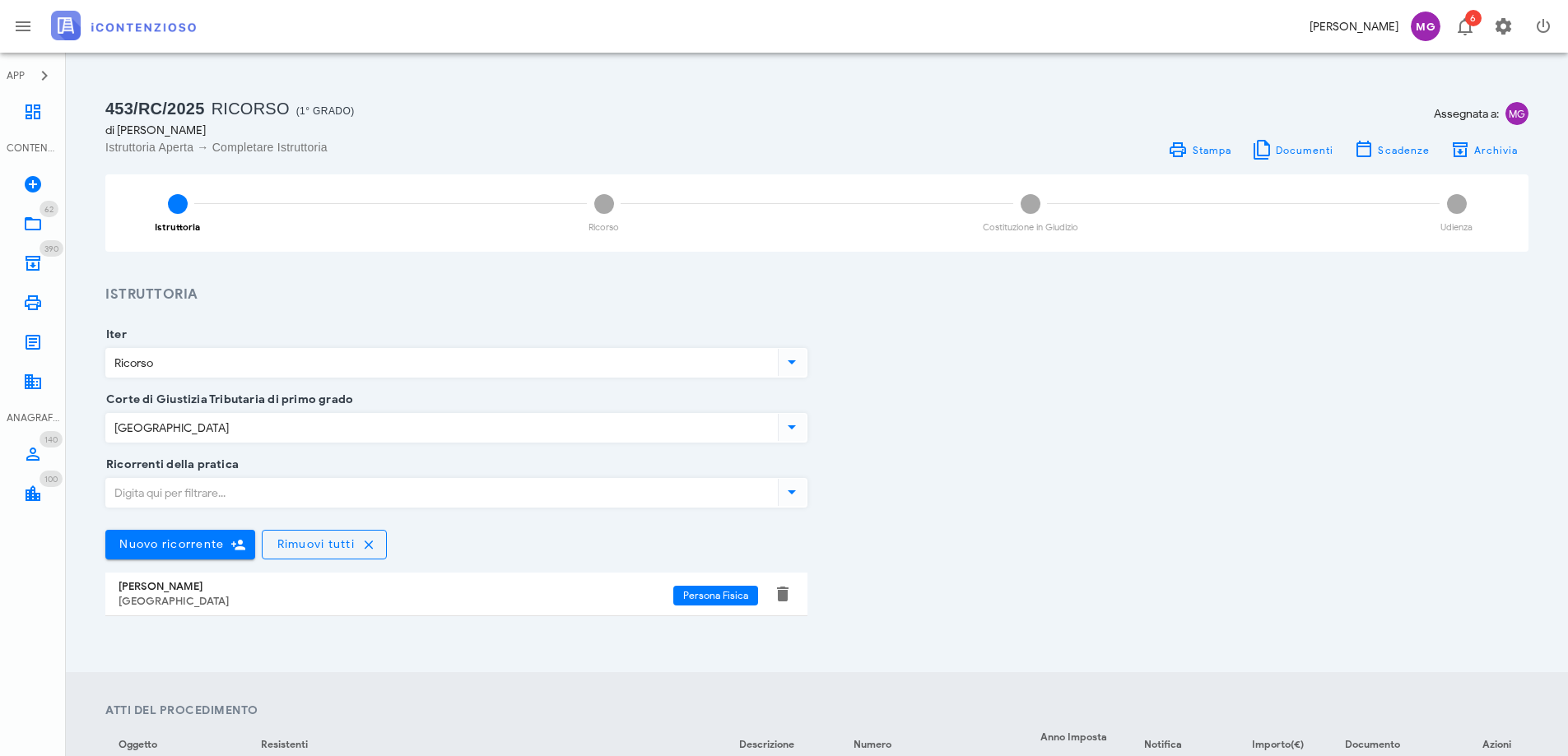
click at [1525, 112] on span "MG" at bounding box center [1517, 114] width 23 height 23
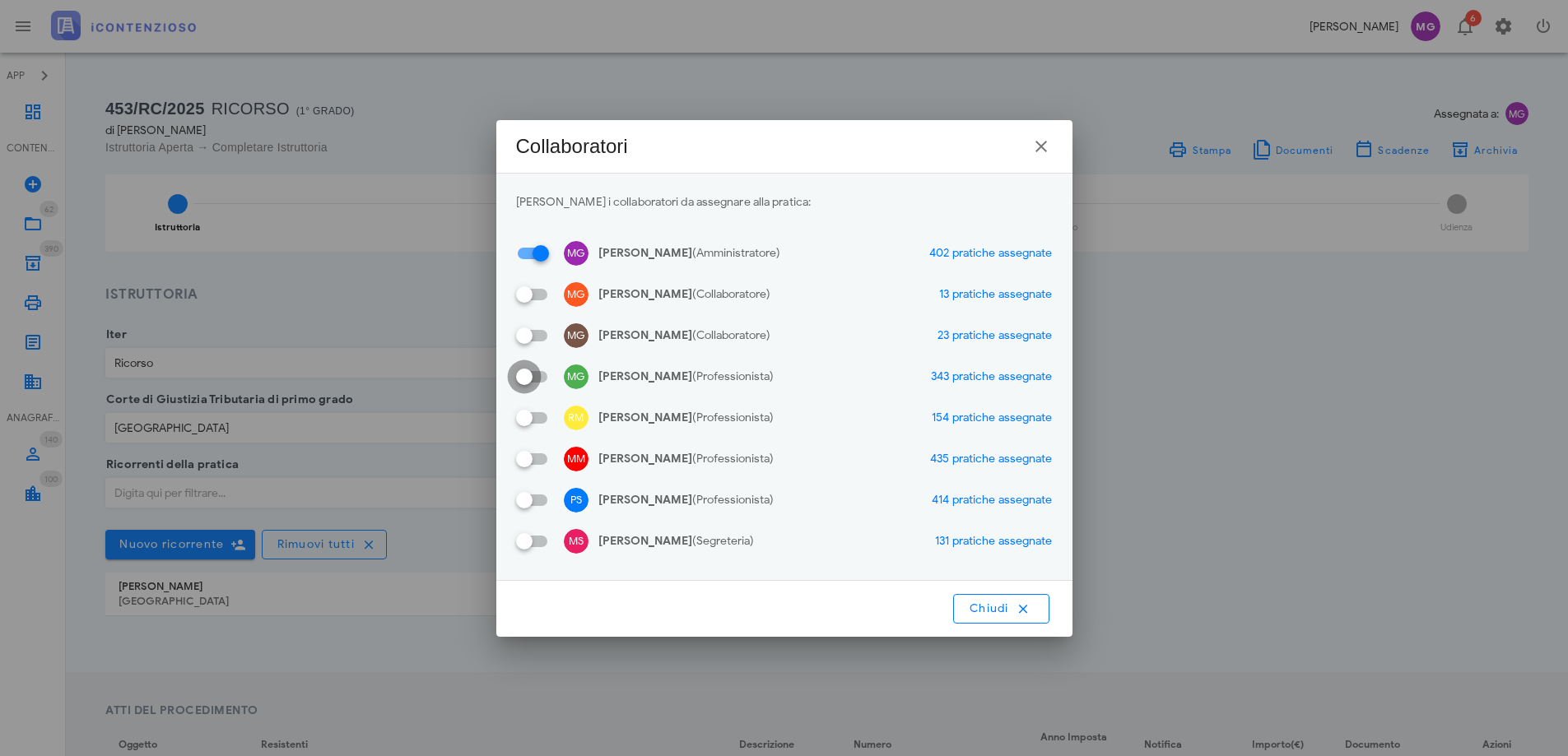
click at [538, 382] on div at bounding box center [524, 377] width 28 height 28
checkbox input "true"
click at [549, 451] on div "MM Massimo Mandolesi (Professionista)" at bounding box center [644, 459] width 258 height 24
checkbox input "true"
click at [542, 499] on input "PS Stefano Pellegrini (Professionista)" at bounding box center [531, 500] width 32 height 20
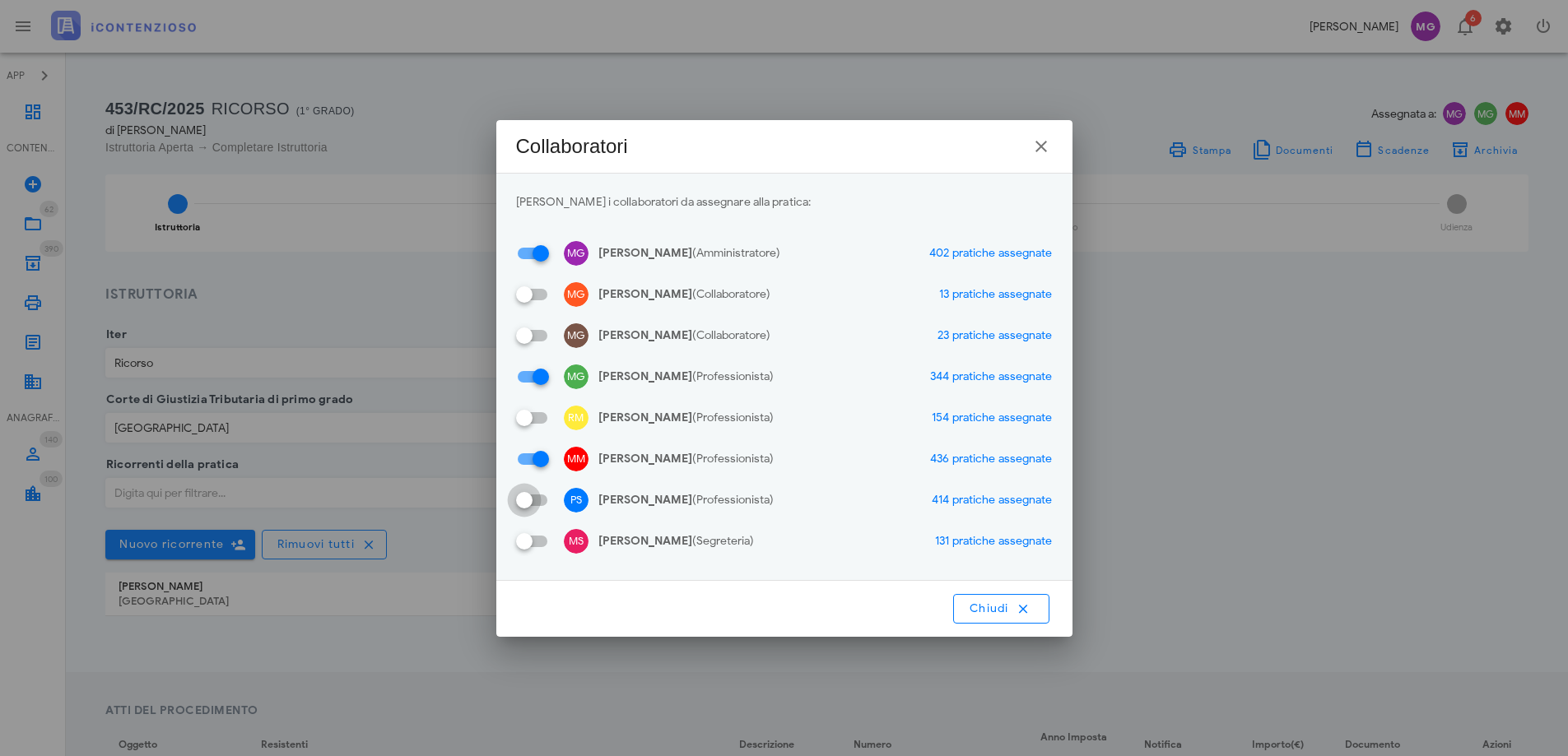
checkbox input "false"
click at [1017, 617] on button "Chiudi" at bounding box center [1001, 609] width 97 height 30
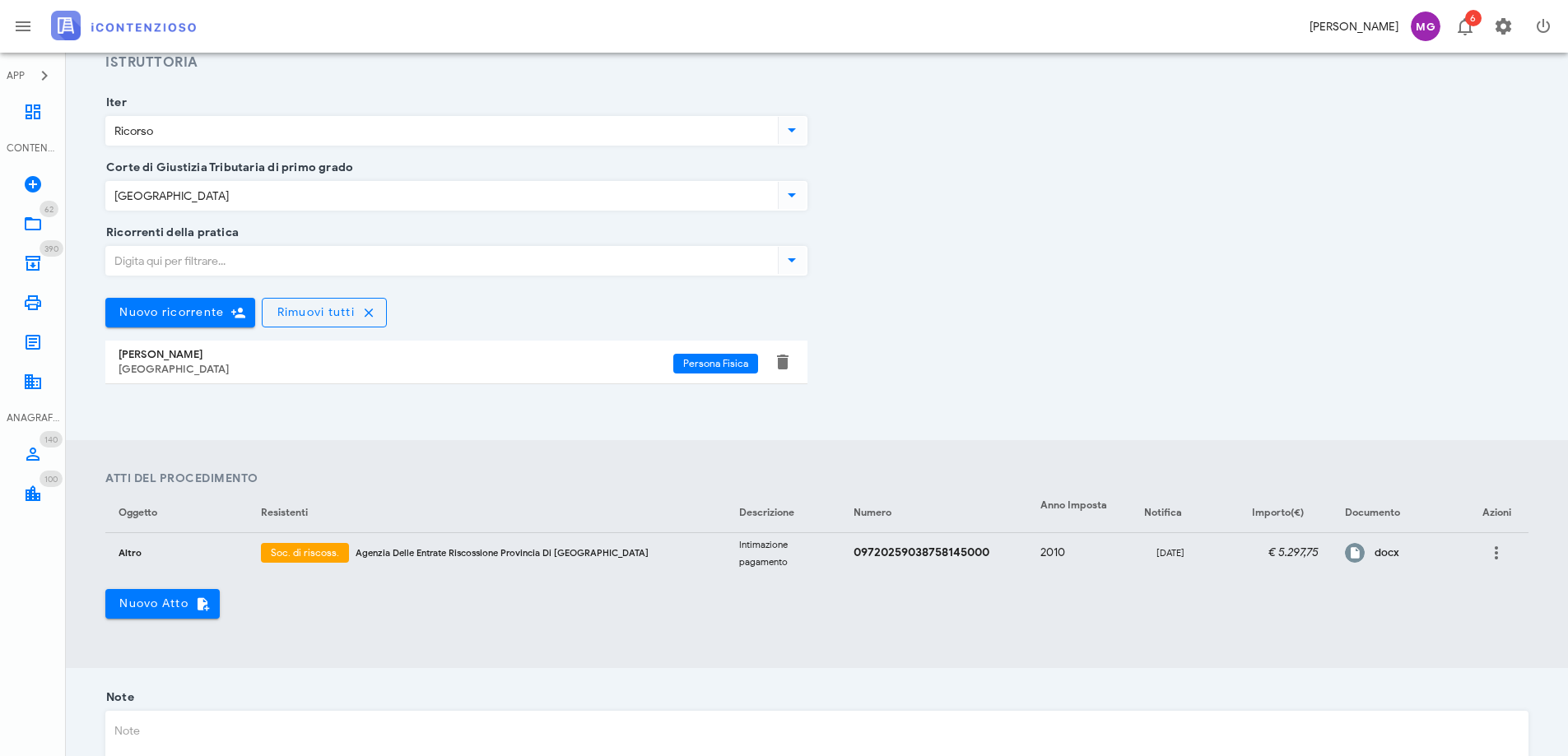
scroll to position [481, 0]
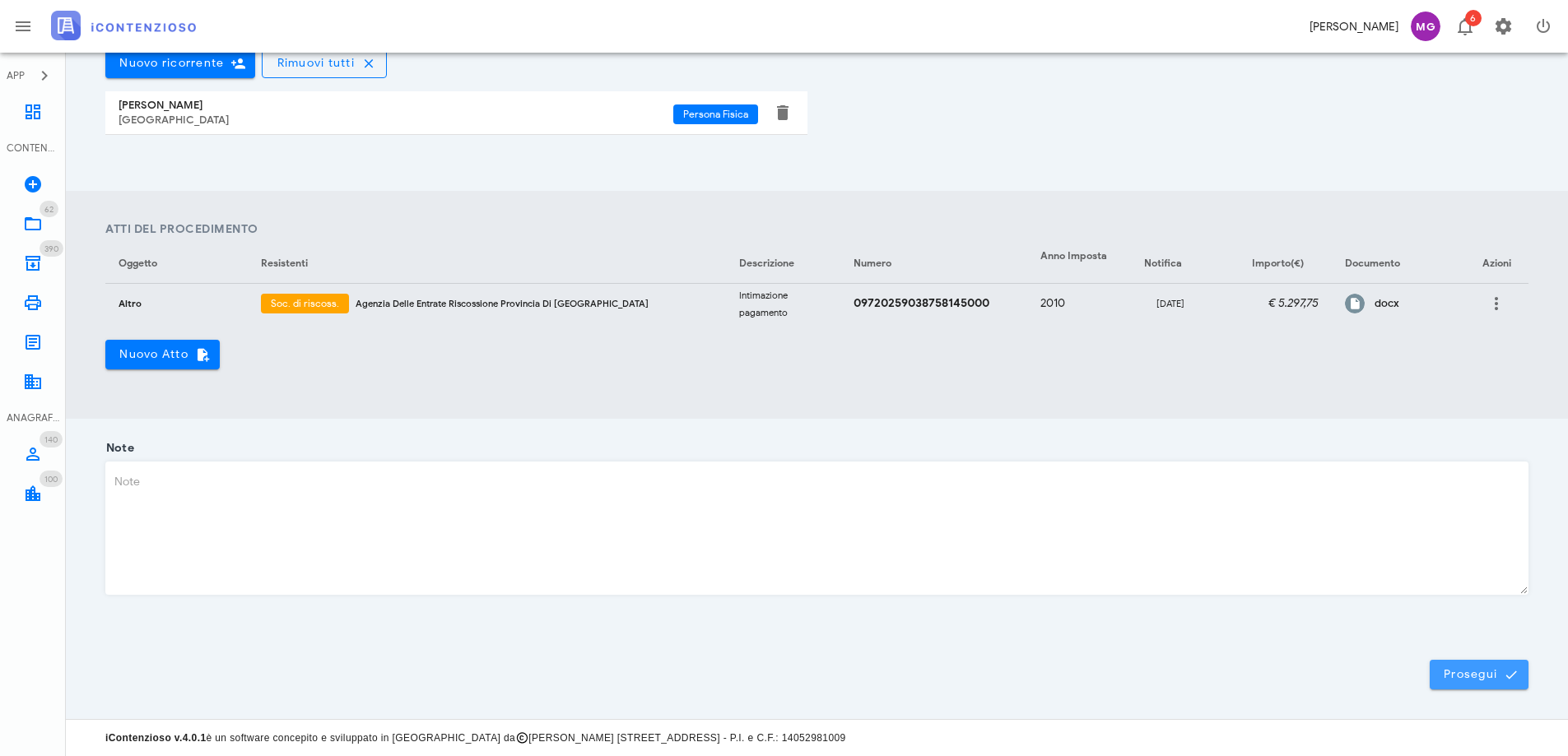
click at [1512, 679] on icon "submit" at bounding box center [1511, 675] width 14 height 14
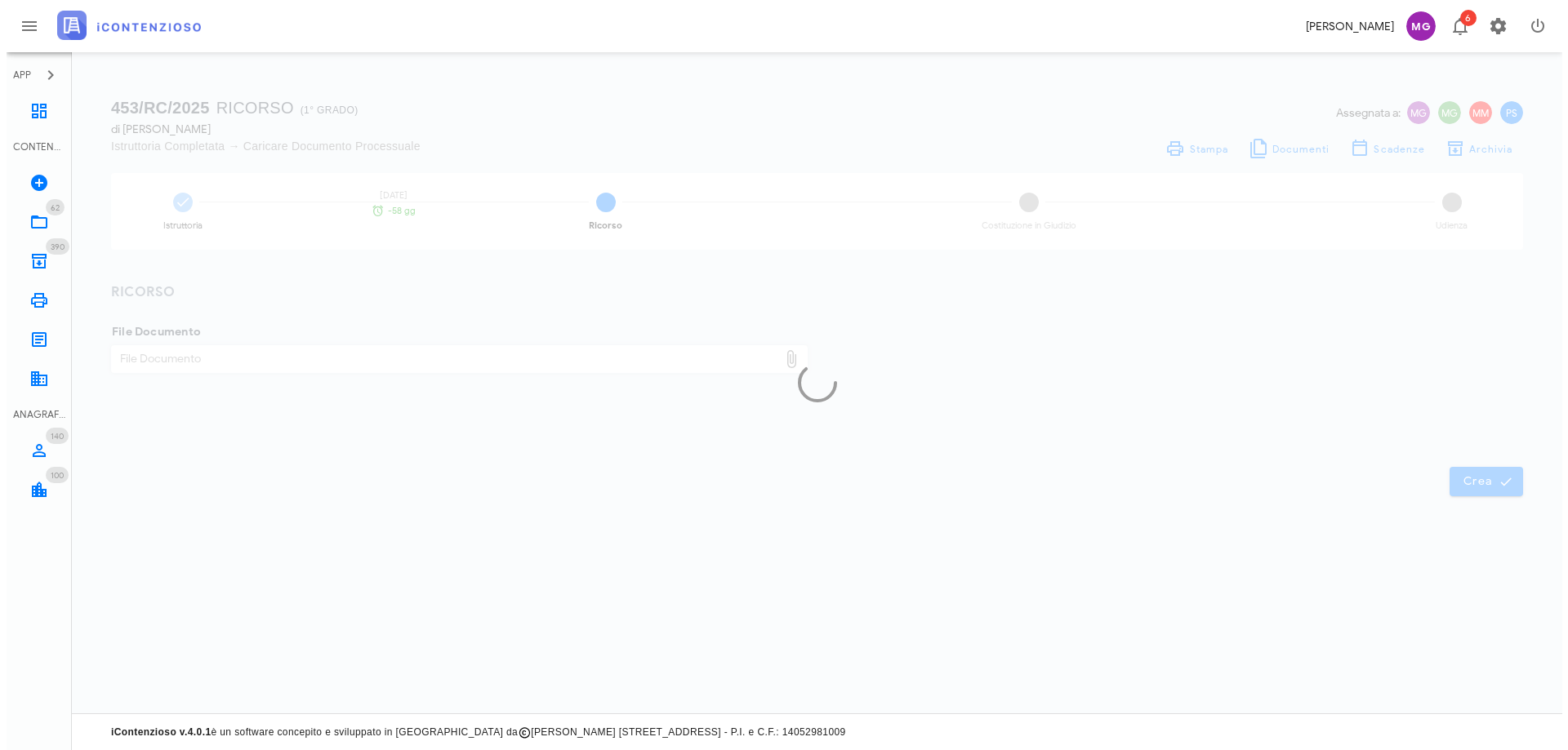
scroll to position [0, 0]
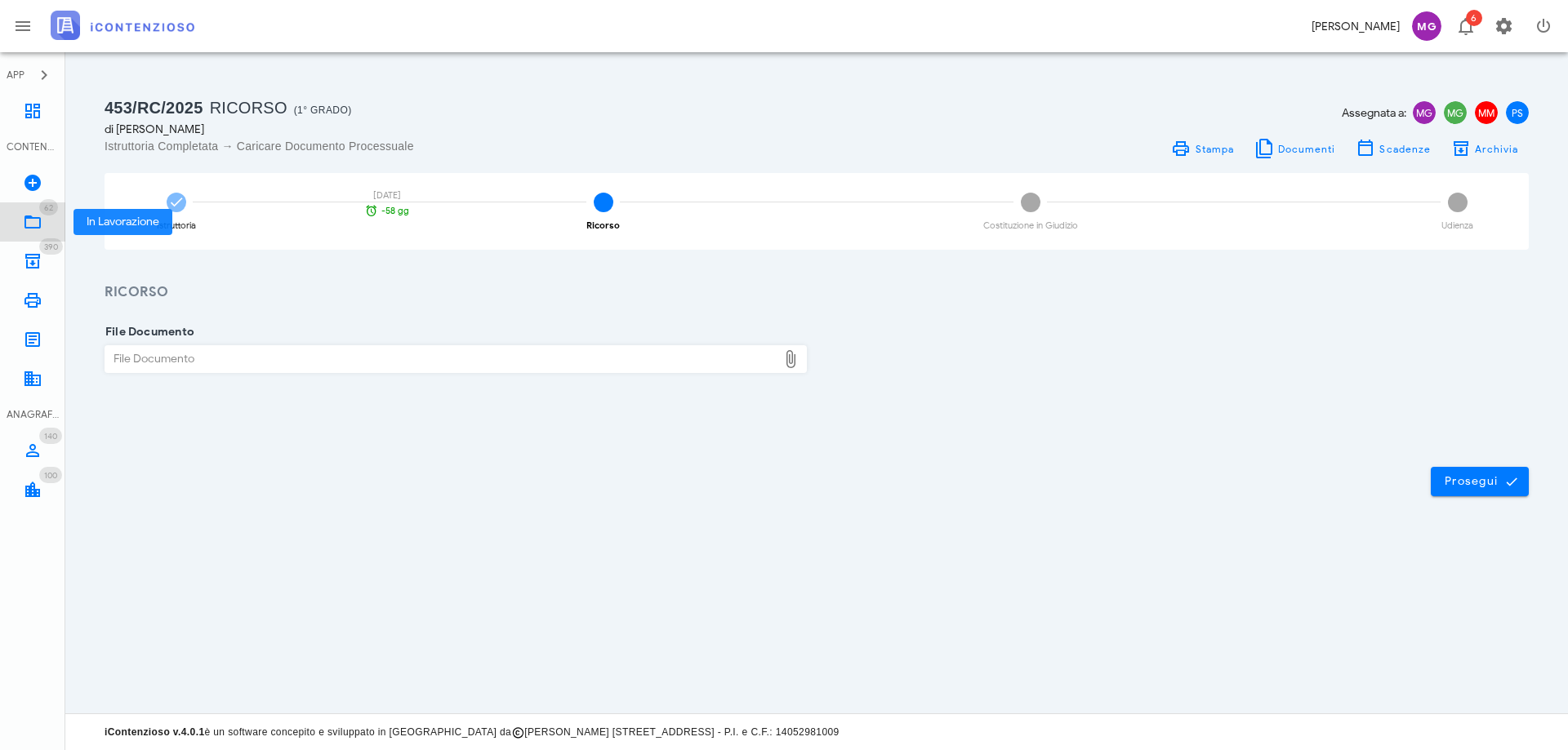
click at [22, 218] on link "62 In Lavorazione 62" at bounding box center [32, 222] width 65 height 39
